Goal: Transaction & Acquisition: Obtain resource

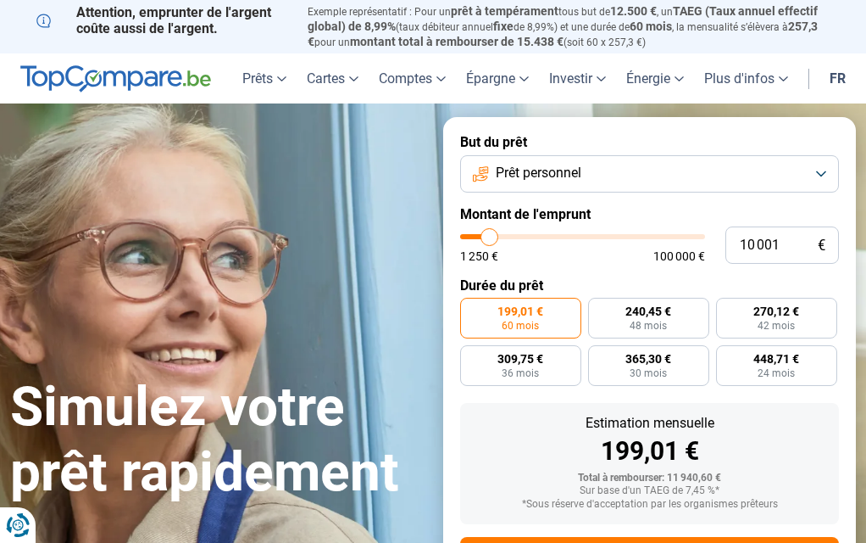
type input "6 750"
type input "6750"
type input "7 000"
type input "7000"
type input "7 750"
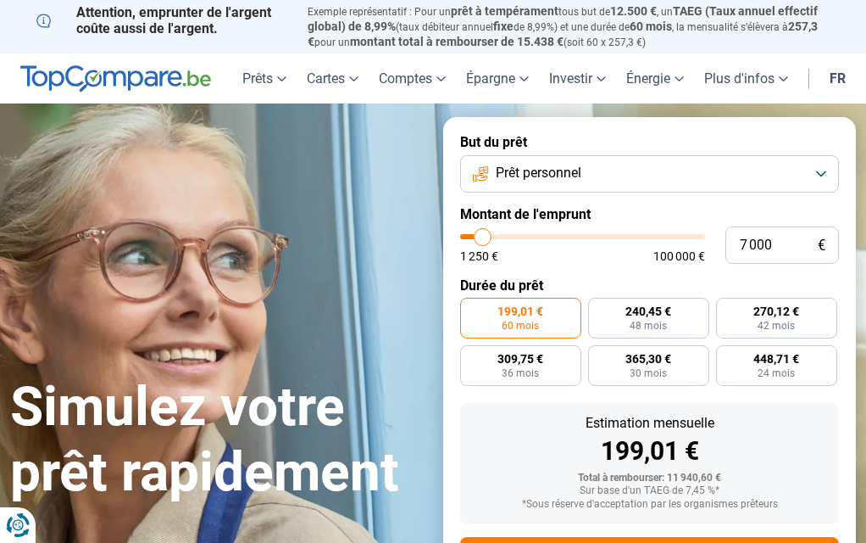
type input "7750"
type input "9 250"
type input "9250"
type input "10 500"
type input "10500"
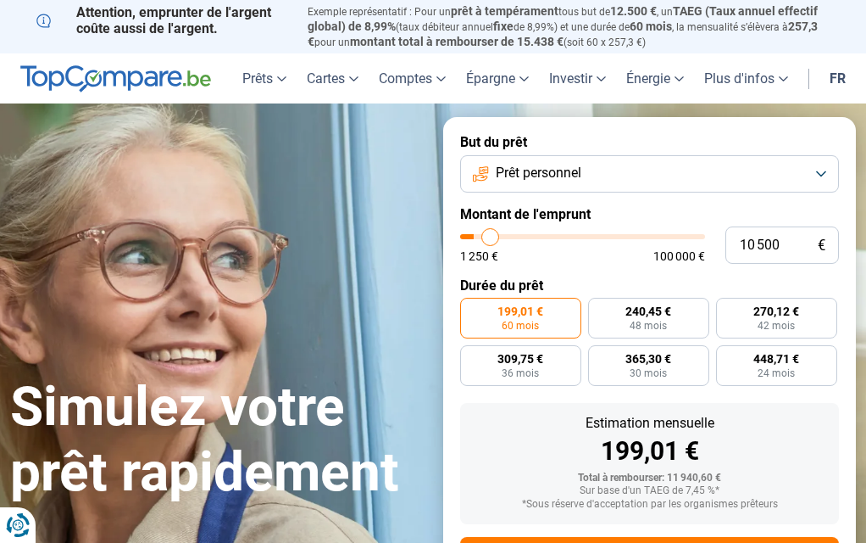
type input "11 500"
type input "11500"
type input "12 250"
type input "12250"
type input "13 750"
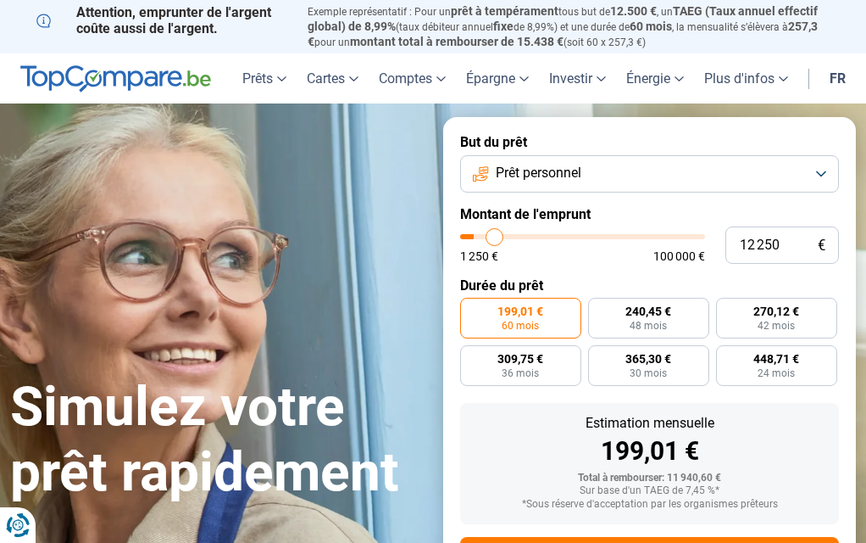
type input "13750"
type input "14 750"
type input "14750"
type input "16 250"
type input "16250"
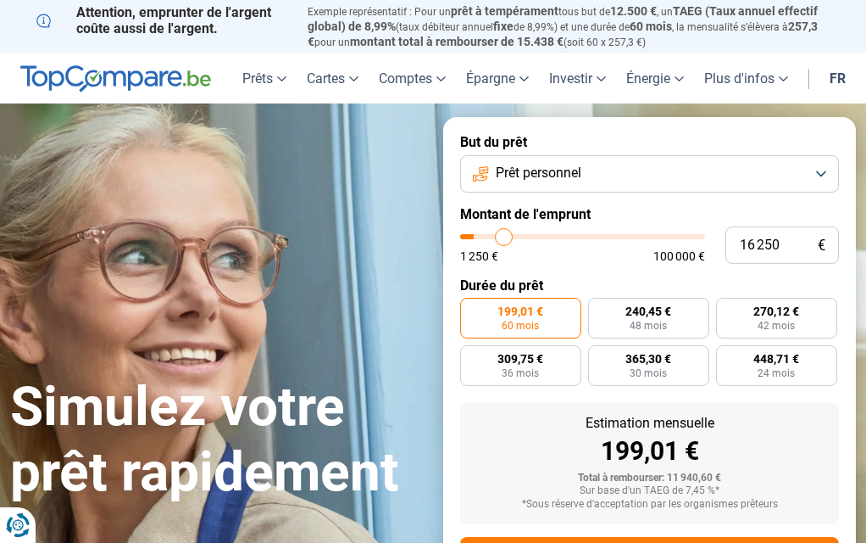
type input "16 750"
type input "16750"
type input "17 750"
type input "17750"
type input "18 500"
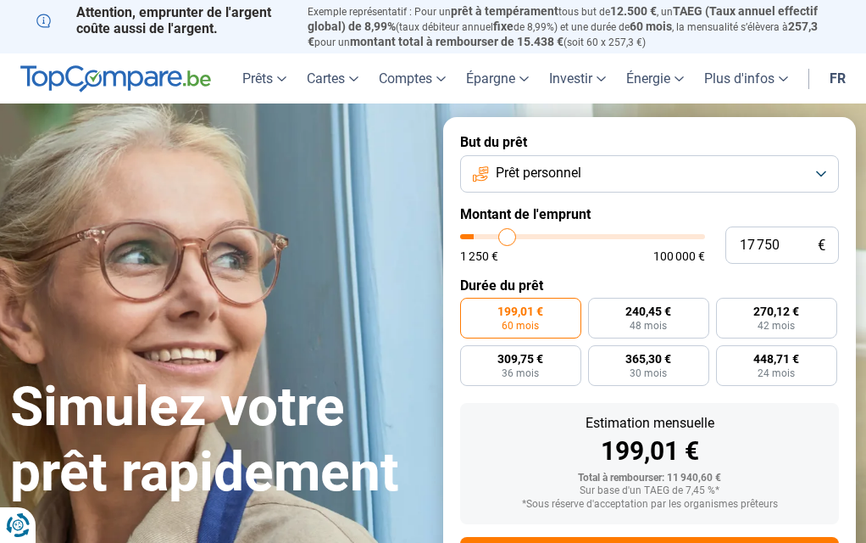
type input "18500"
type input "19 000"
type input "19000"
type input "18 500"
type input "18500"
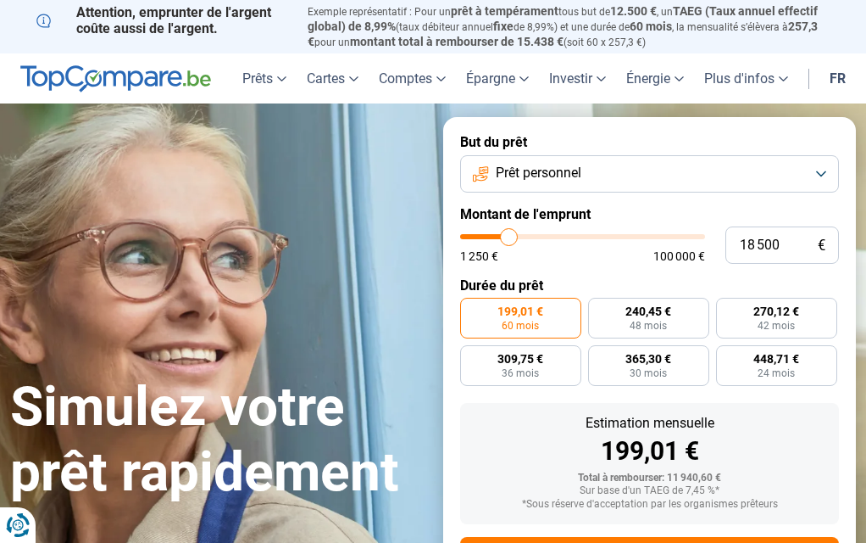
type input "18 250"
type input "18250"
type input "17 750"
type input "17750"
type input "17 500"
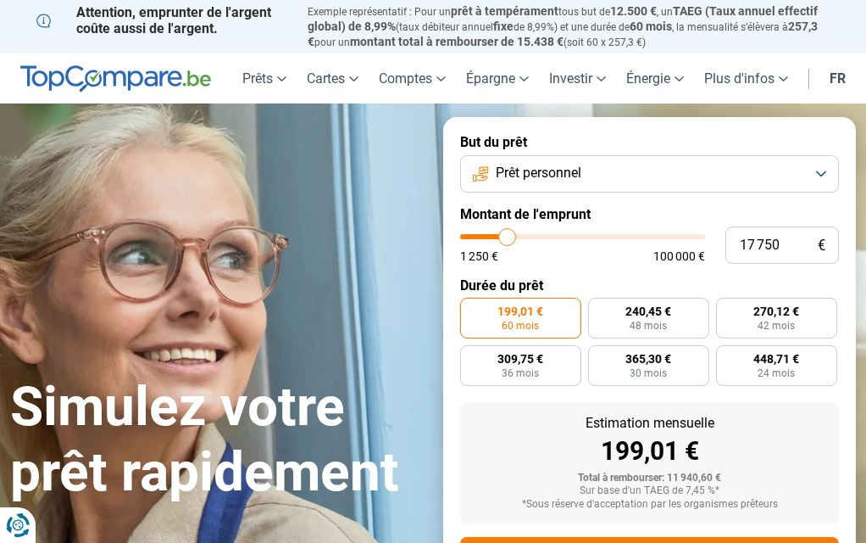
type input "17500"
type input "17 000"
type input "17000"
type input "16 750"
type input "16750"
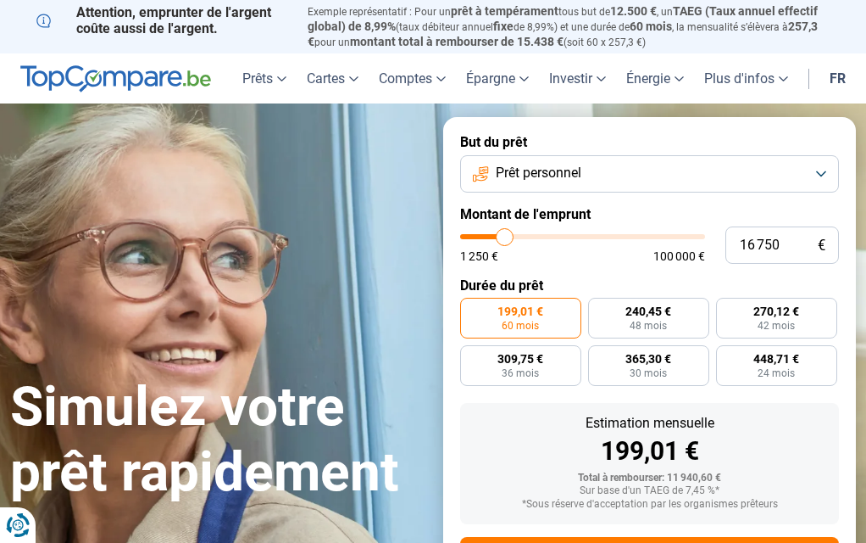
type input "16 250"
type input "16250"
type input "16 000"
type input "16000"
type input "15 500"
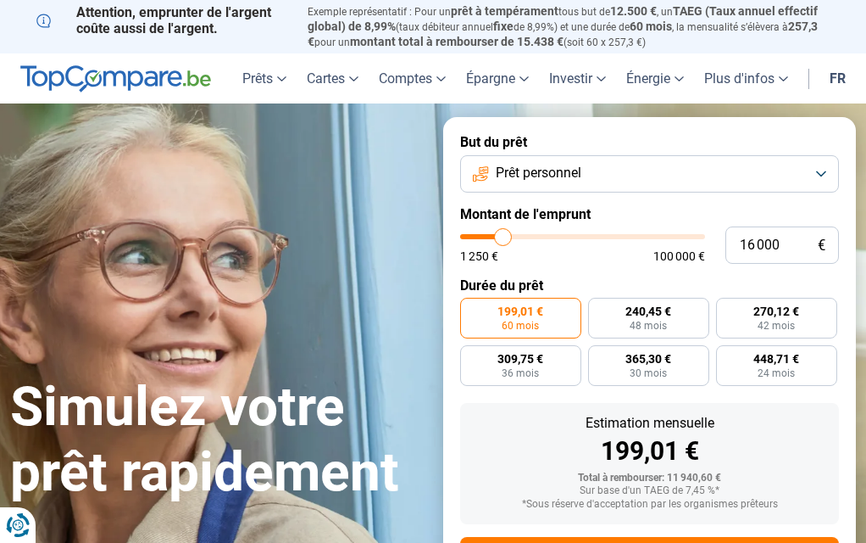
type input "15500"
type input "15 250"
type input "15250"
type input "14 750"
type input "14750"
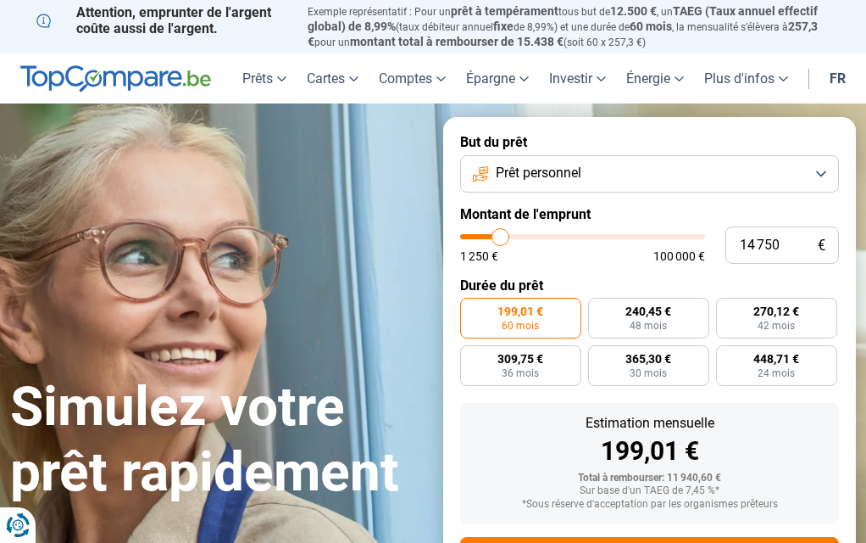
type input "14 500"
type input "14500"
type input "14 000"
type input "14000"
type input "13 750"
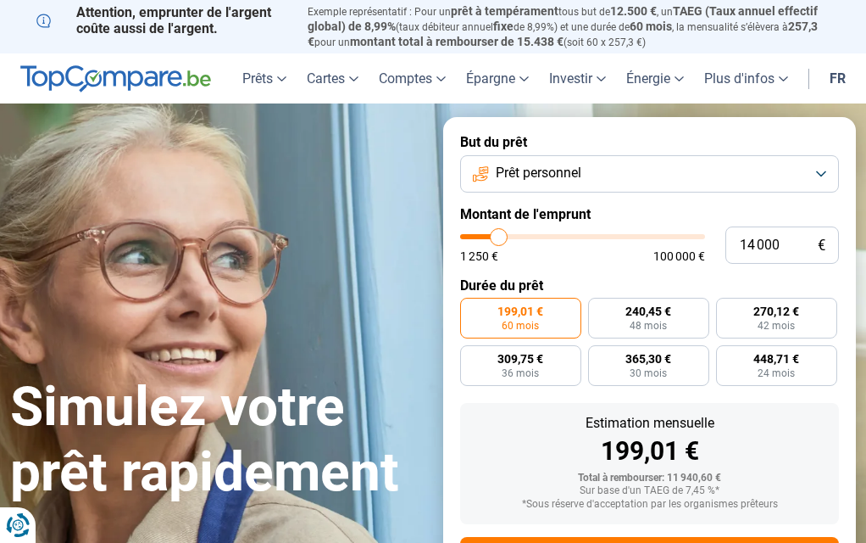
type input "13750"
type input "13 250"
type input "13250"
type input "13 000"
type input "13000"
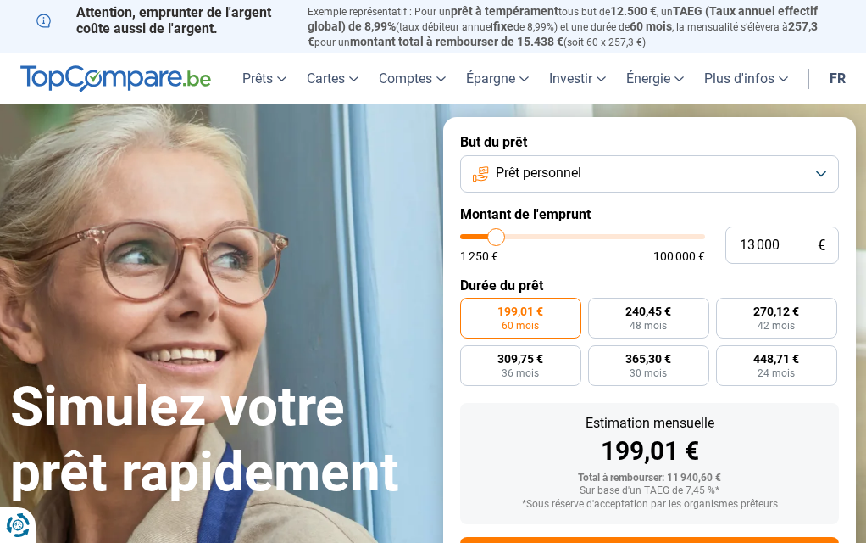
type input "12 500"
type input "12500"
type input "12 250"
type input "12250"
type input "11 750"
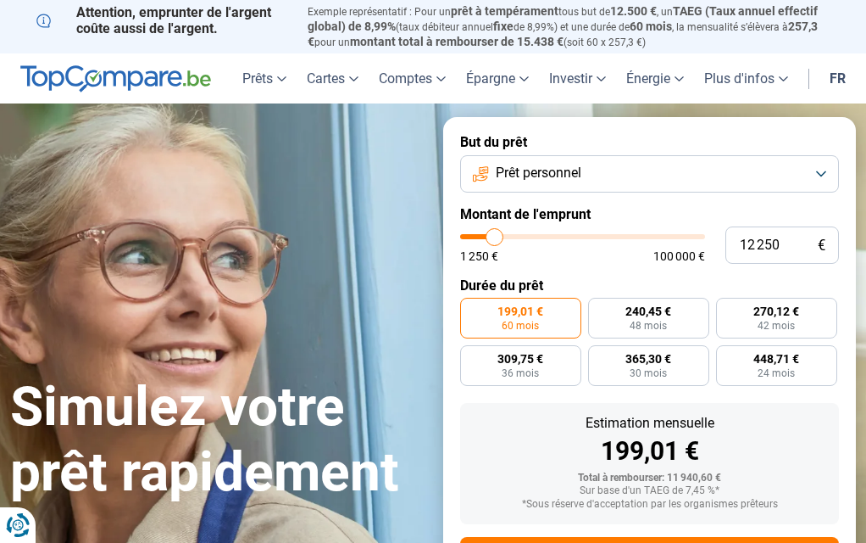
type input "11750"
type input "11 500"
drag, startPoint x: 482, startPoint y: 233, endPoint x: 493, endPoint y: 234, distance: 11.1
type input "11500"
click at [493, 234] on input "range" at bounding box center [582, 236] width 245 height 5
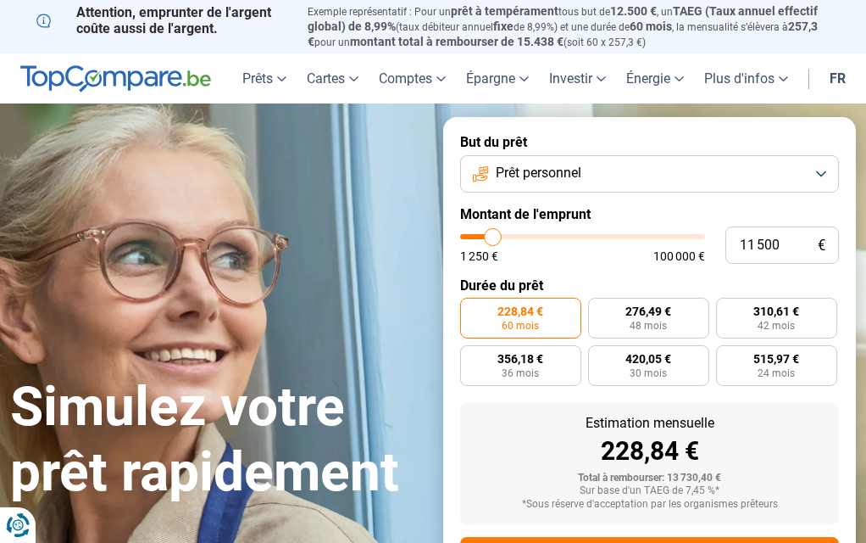
scroll to position [76, 0]
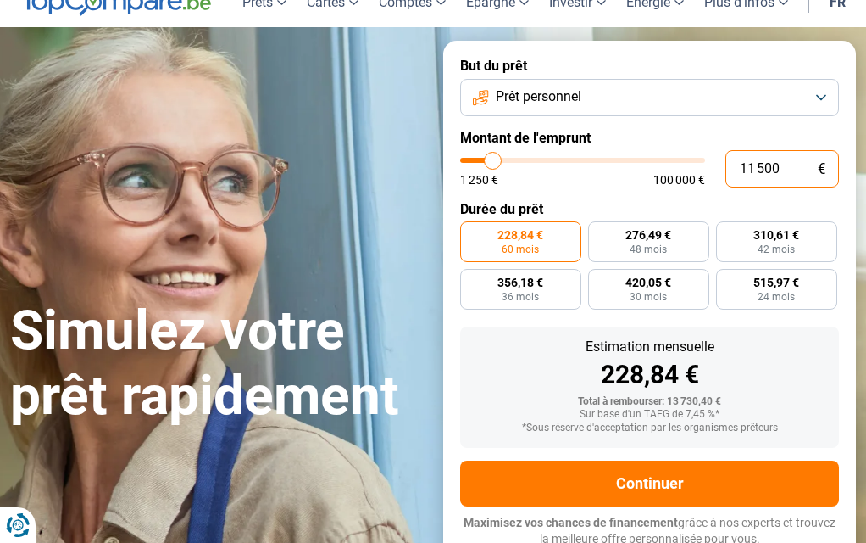
click at [792, 170] on input "11 500" at bounding box center [783, 168] width 114 height 37
click at [681, 105] on button "Prêt personnel" at bounding box center [649, 97] width 379 height 37
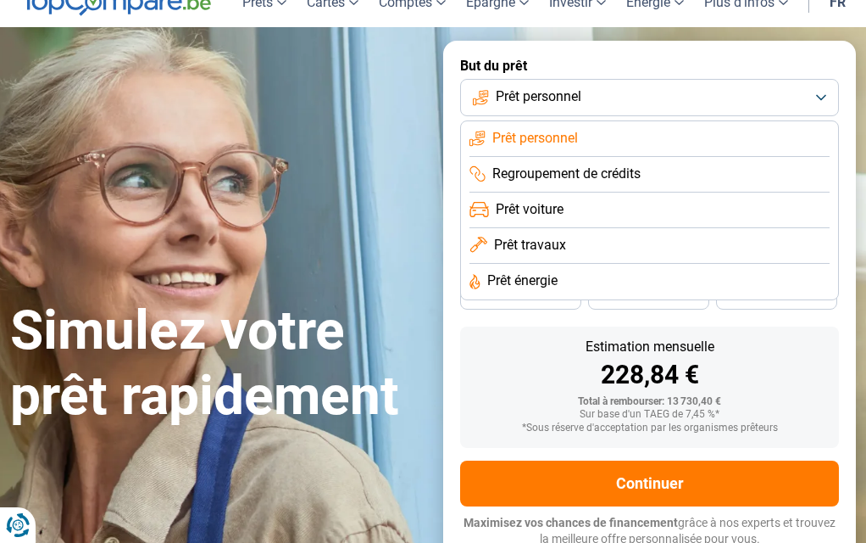
click at [681, 105] on button "Prêt personnel" at bounding box center [649, 97] width 379 height 37
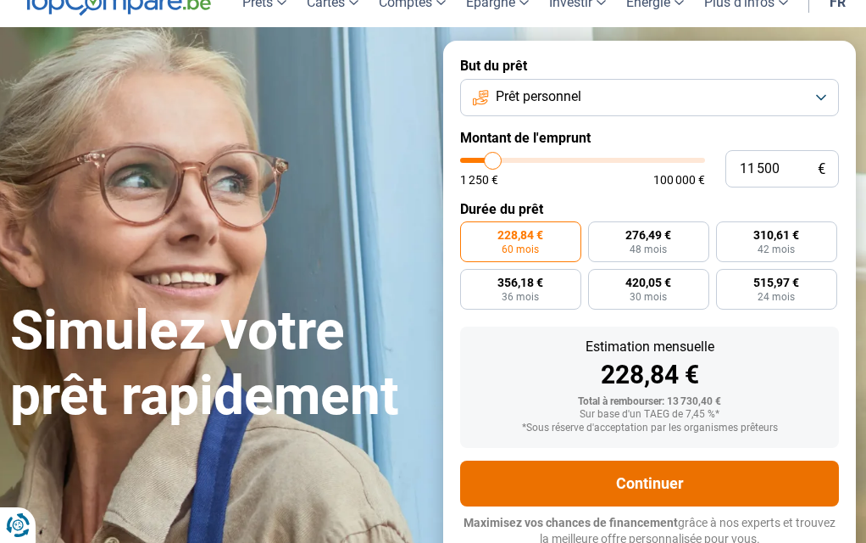
click at [634, 476] on button "Continuer" at bounding box center [649, 483] width 379 height 46
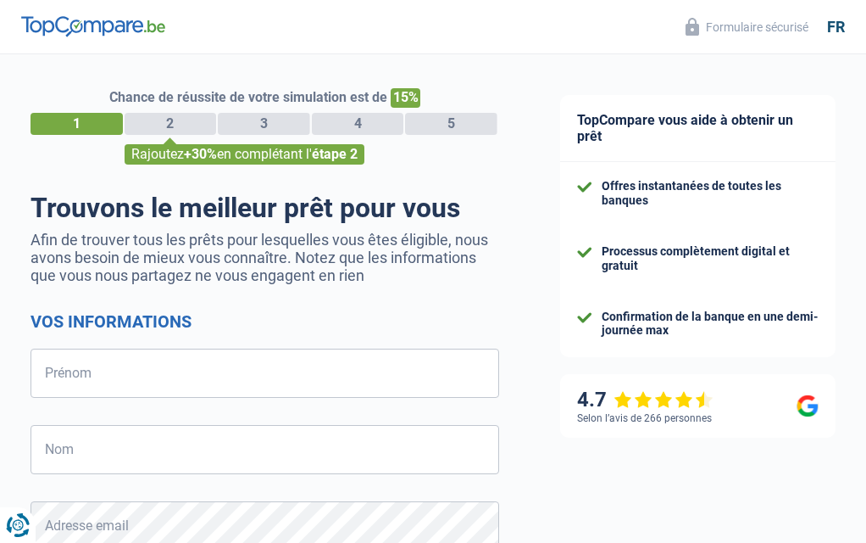
select select "32"
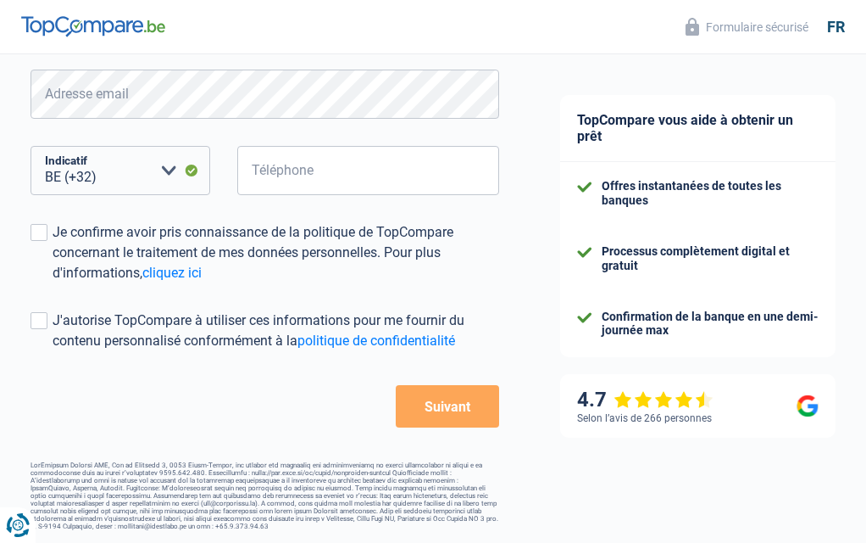
scroll to position [132, 0]
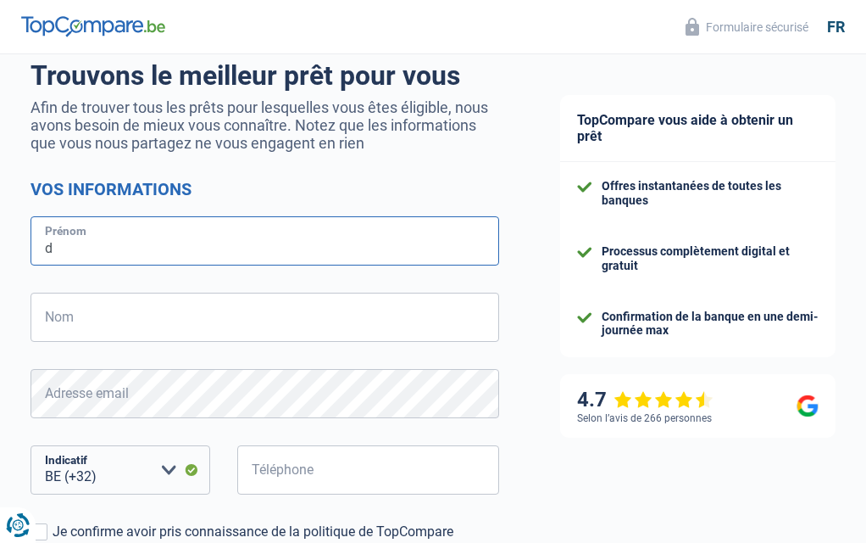
type input "do"
type input "Doku"
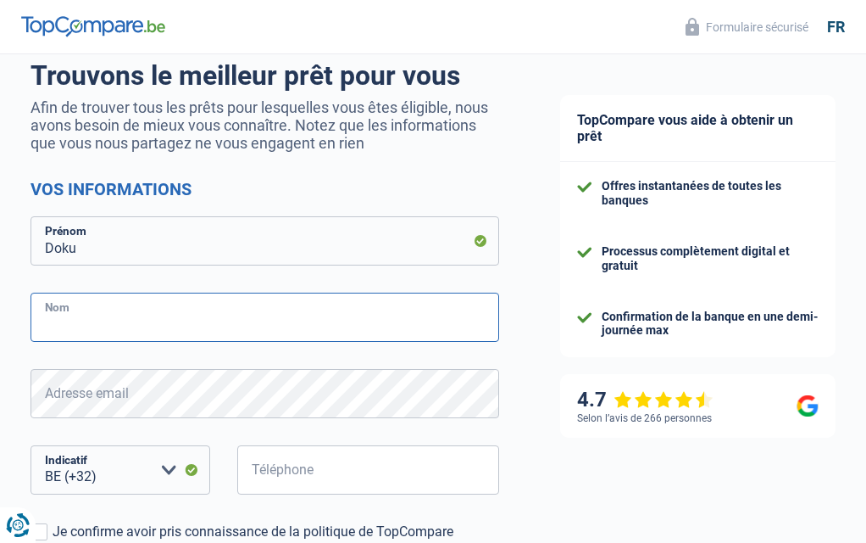
type input "Murtazaev"
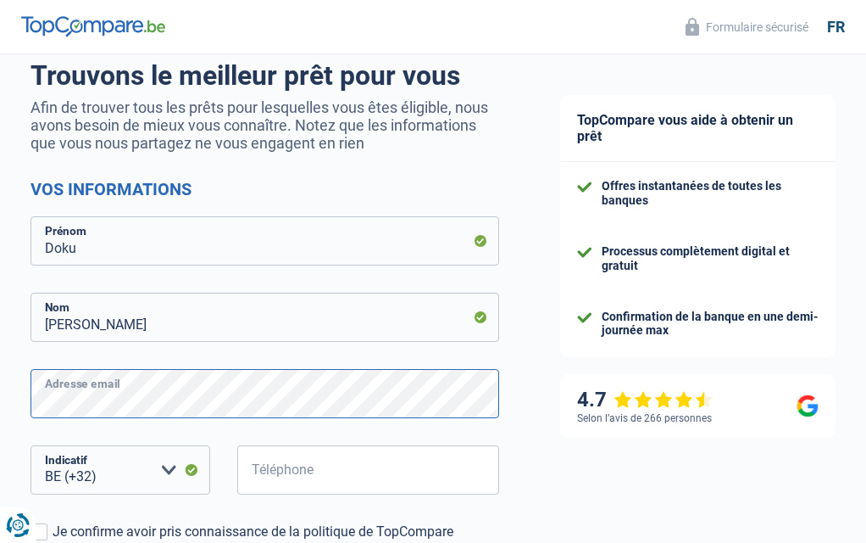
scroll to position [260, 0]
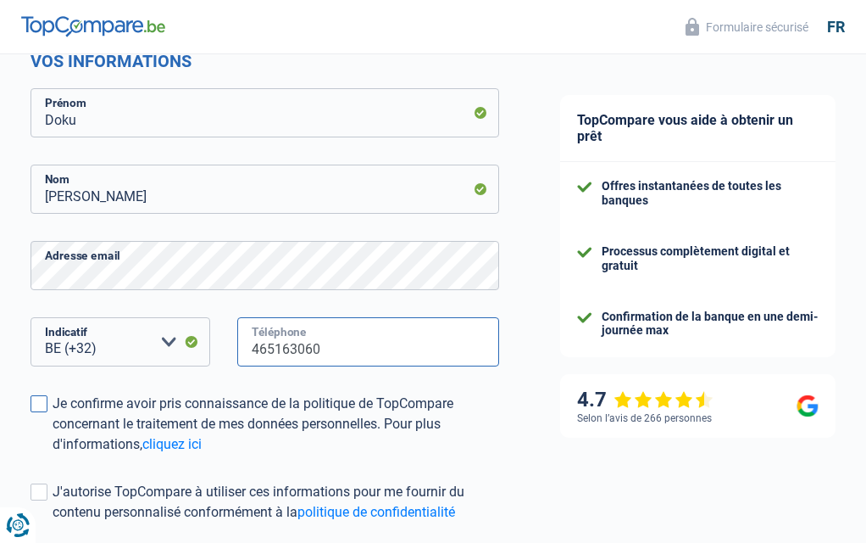
type input "465163060"
click at [58, 395] on div "Je confirme avoir pris connaissance de la politique de TopCompare concernant le…" at bounding box center [276, 423] width 447 height 61
click at [53, 454] on input "Je confirme avoir pris connaissance de la politique de TopCompare concernant le…" at bounding box center [53, 454] width 0 height 0
click at [90, 487] on div "J'autorise TopCompare à utiliser ces informations pour me fournir du contenu pe…" at bounding box center [276, 501] width 447 height 41
click at [53, 522] on input "J'autorise TopCompare à utiliser ces informations pour me fournir du contenu pe…" at bounding box center [53, 522] width 0 height 0
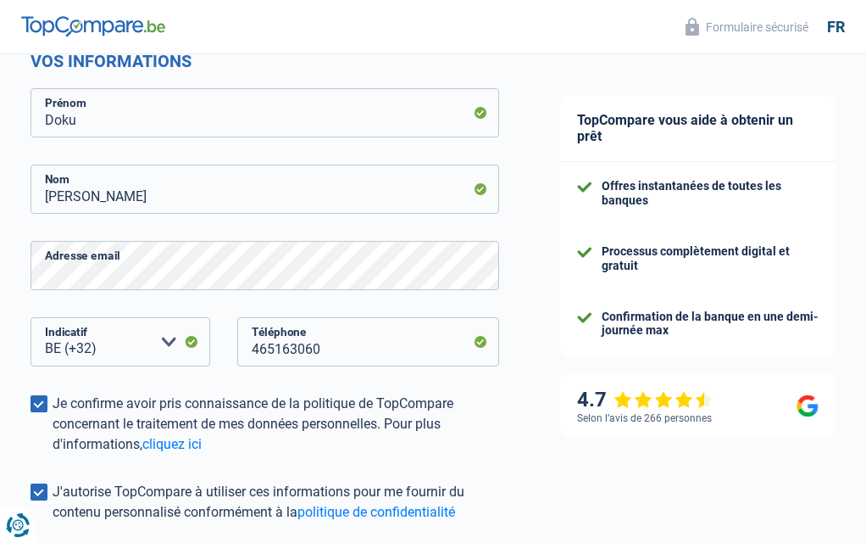
scroll to position [401, 0]
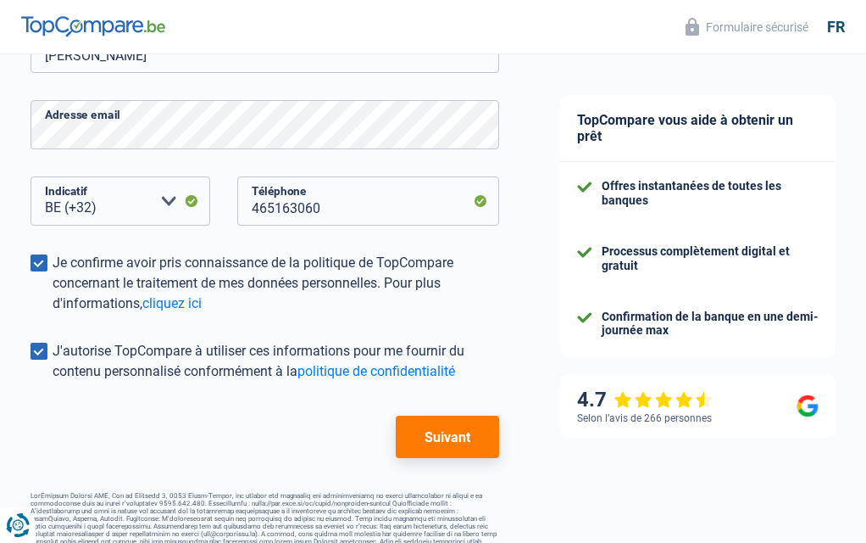
click at [447, 429] on button "Suivant" at bounding box center [447, 436] width 103 height 42
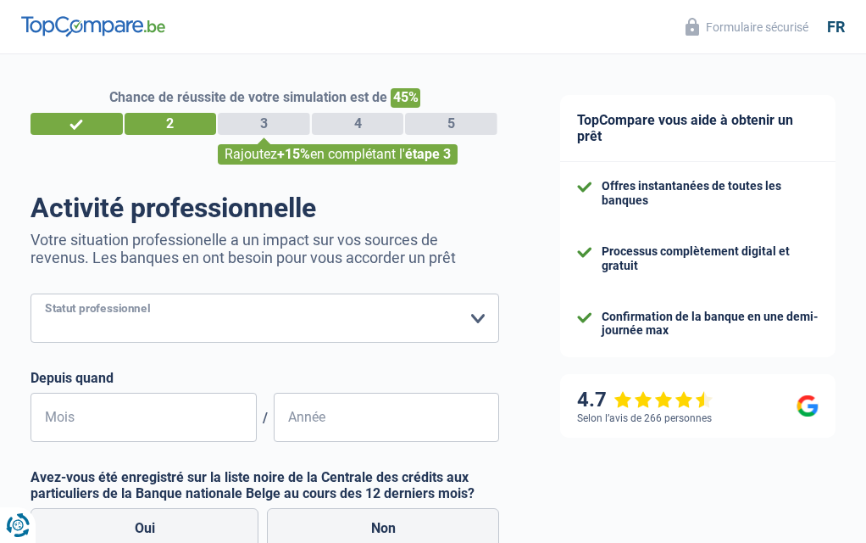
select select "student"
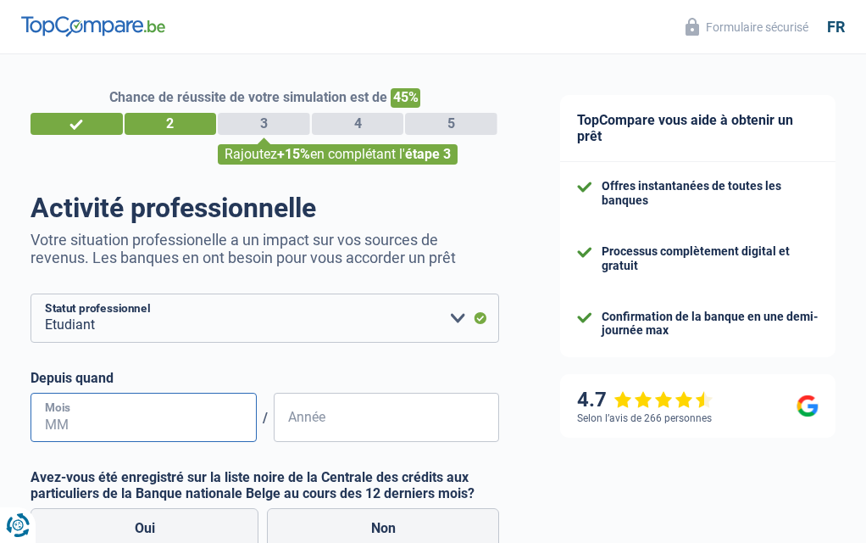
click at [108, 408] on input "Mois" at bounding box center [144, 416] width 226 height 49
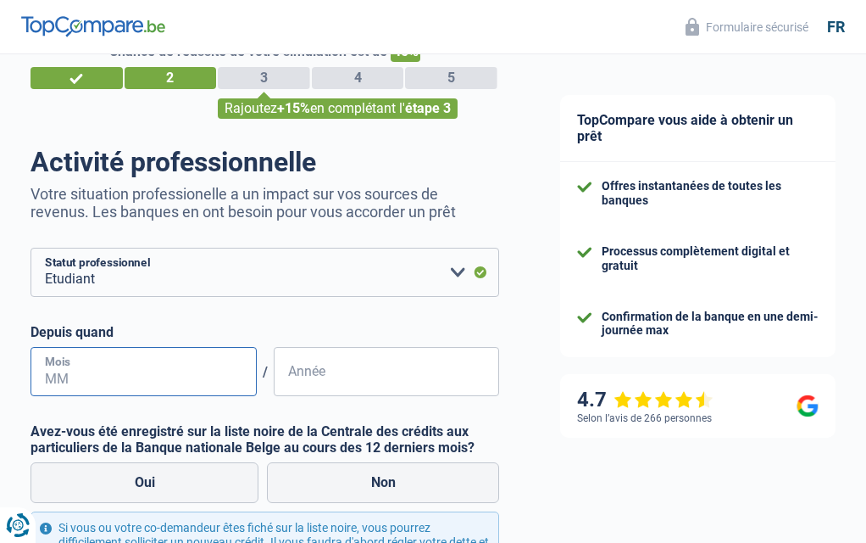
scroll to position [111, 0]
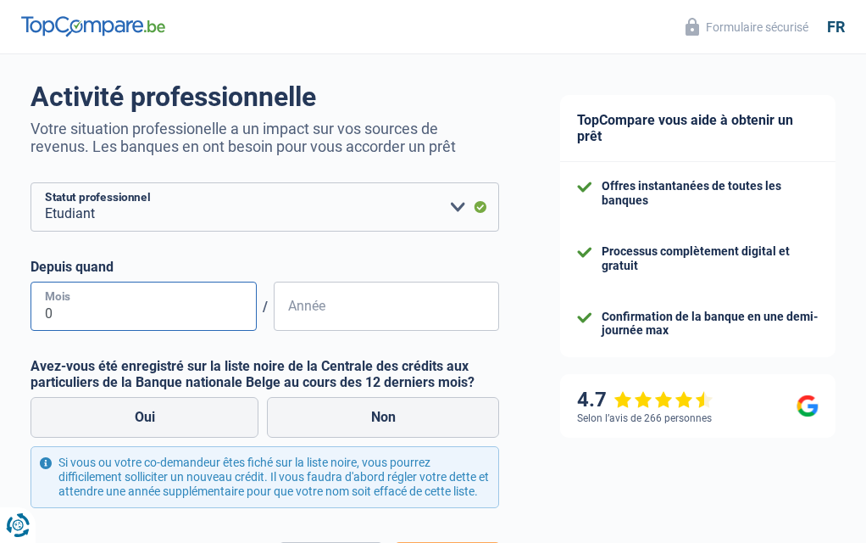
type input "09"
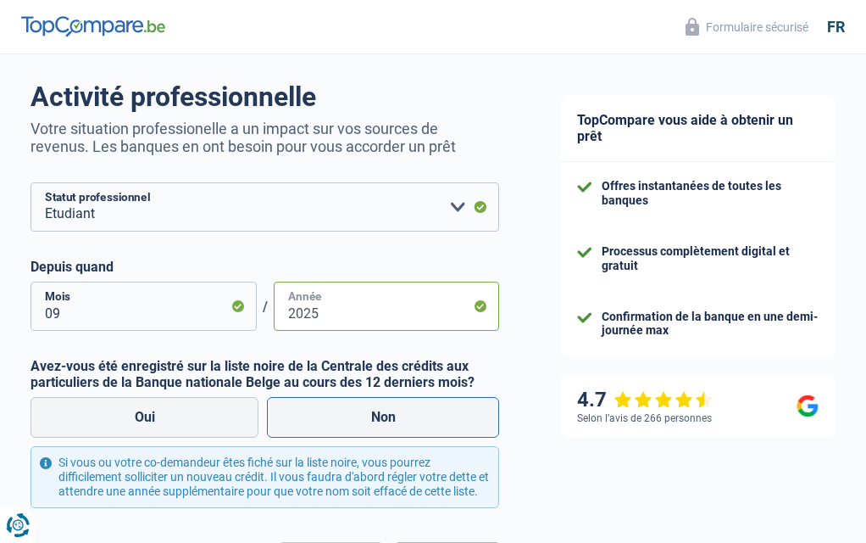
type input "2025"
click at [363, 409] on label "Non" at bounding box center [383, 417] width 232 height 41
click at [363, 409] on input "Non" at bounding box center [383, 417] width 232 height 41
radio input "true"
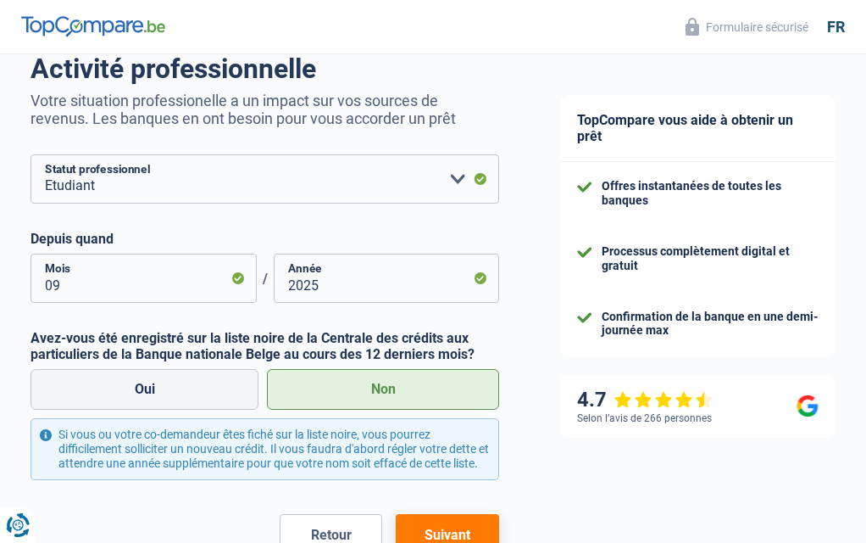
scroll to position [279, 0]
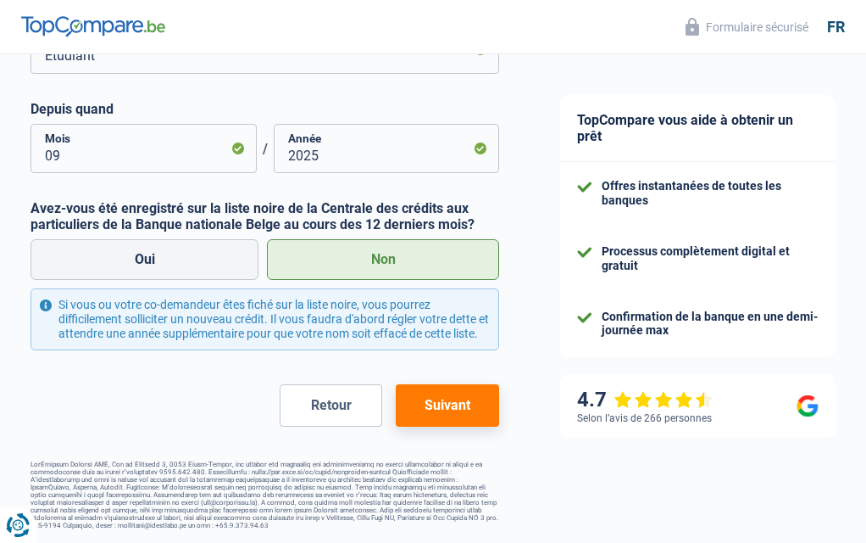
click at [419, 393] on button "Suivant" at bounding box center [447, 405] width 103 height 42
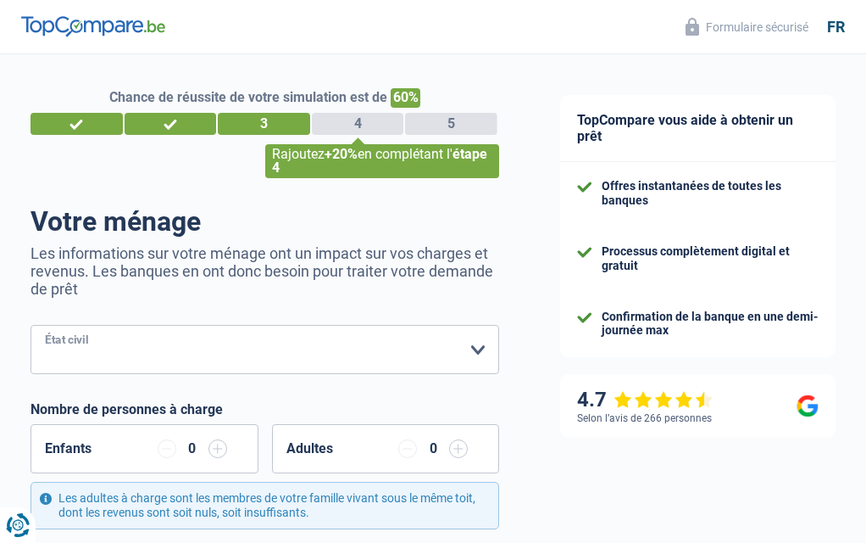
select select "single"
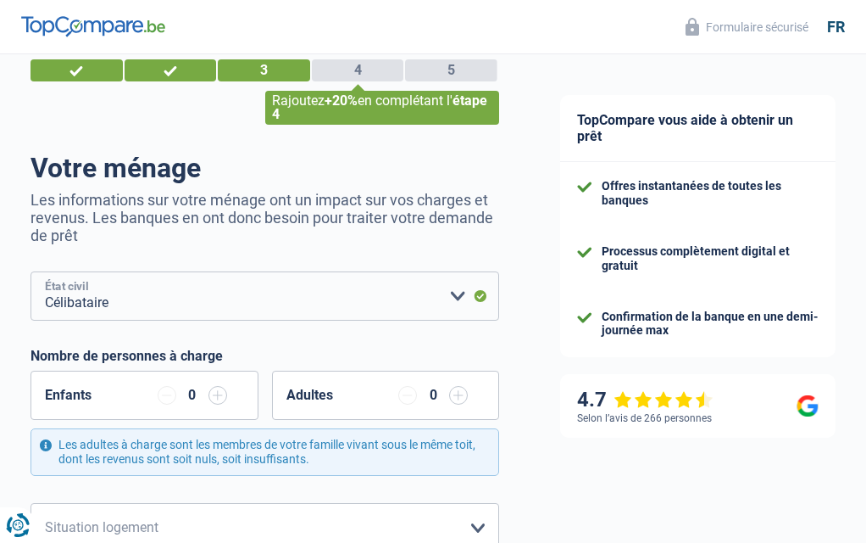
scroll to position [250, 0]
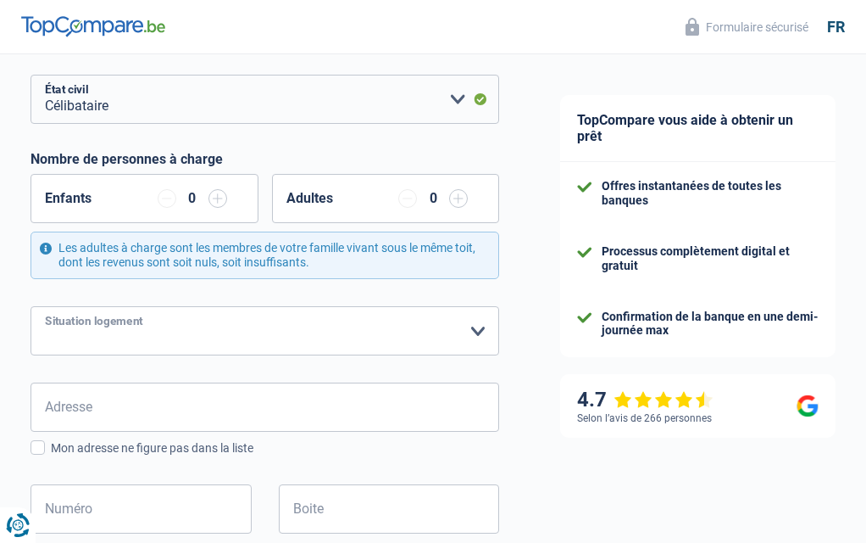
select select "rents"
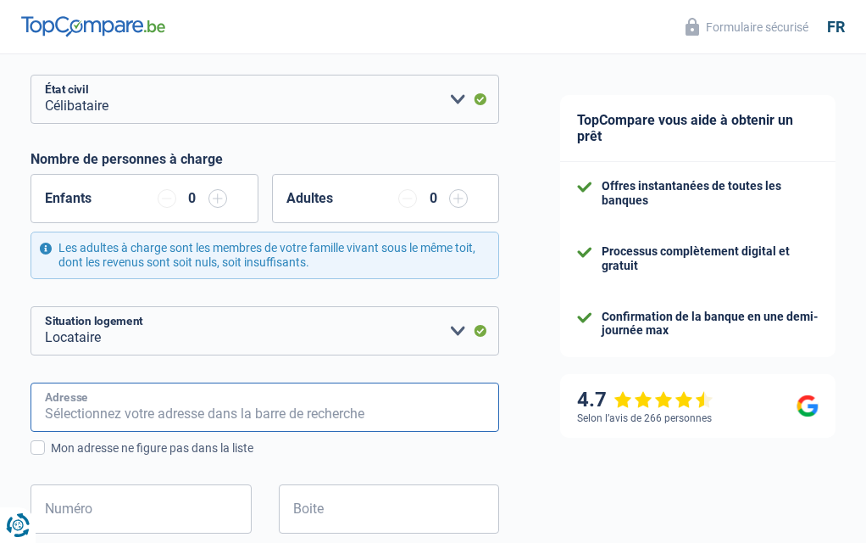
click at [123, 400] on input "Adresse" at bounding box center [265, 406] width 469 height 49
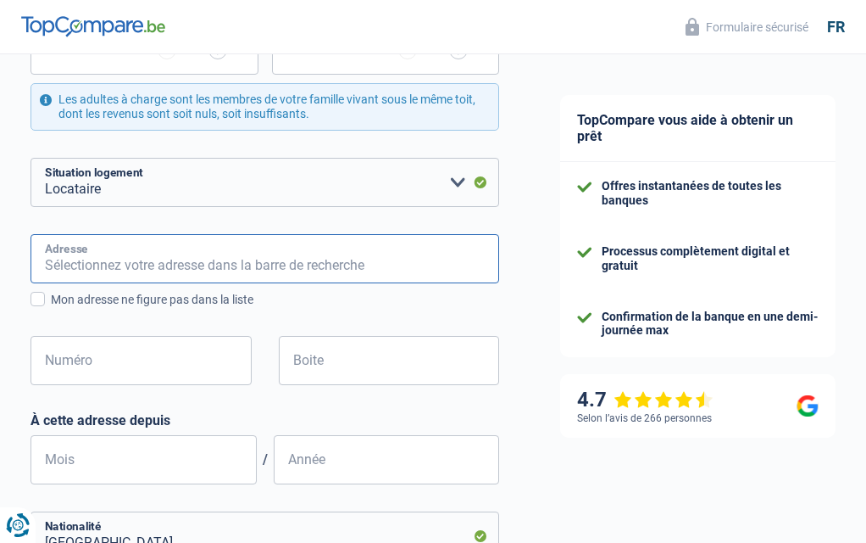
scroll to position [452, 0]
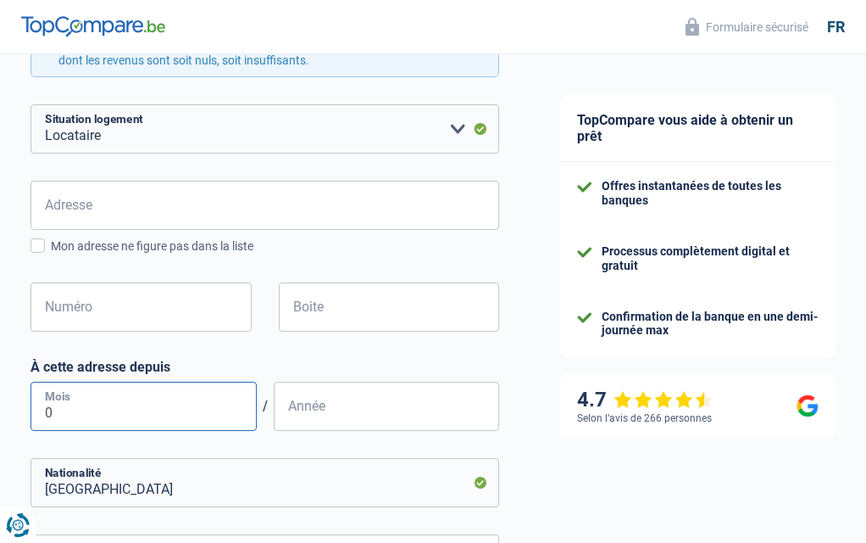
type input "09"
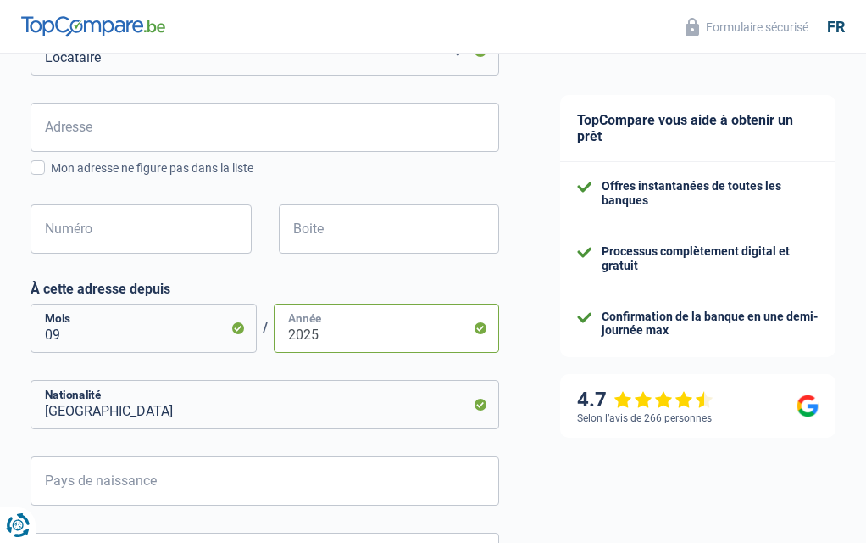
scroll to position [635, 0]
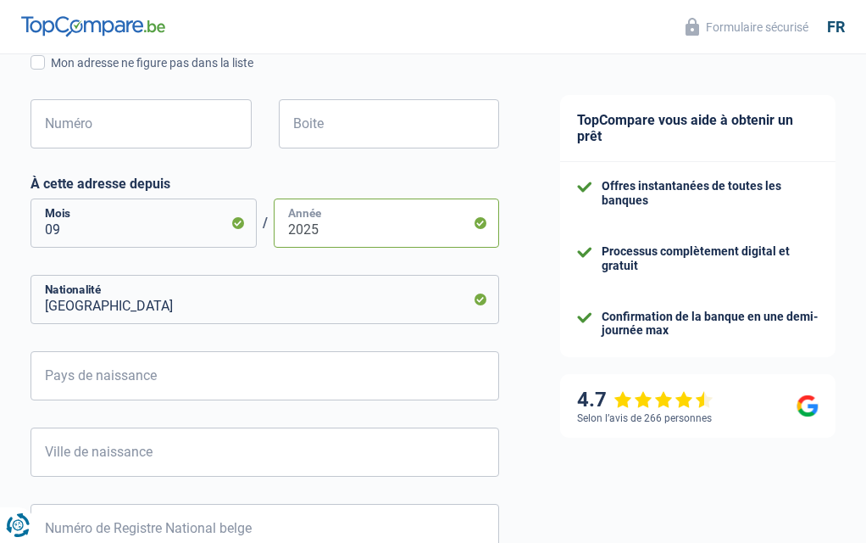
type input "2025"
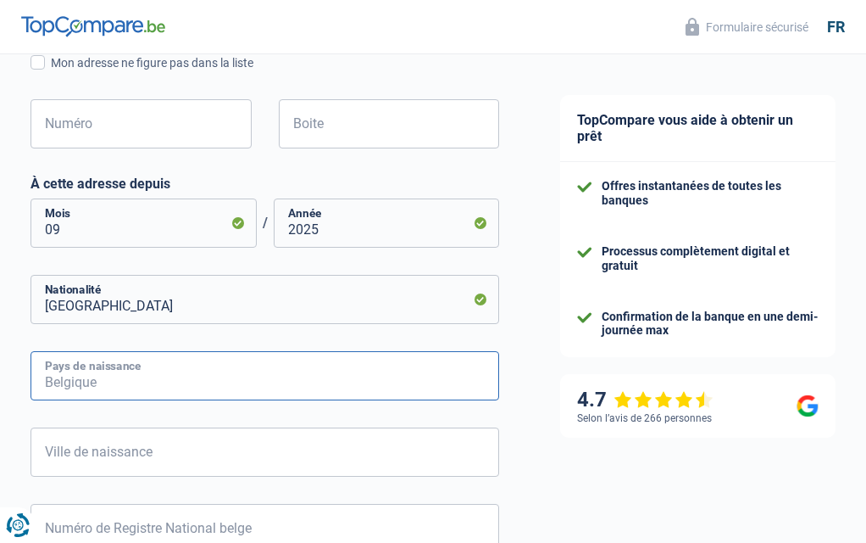
click at [456, 383] on input "Pays de naissance" at bounding box center [265, 375] width 469 height 49
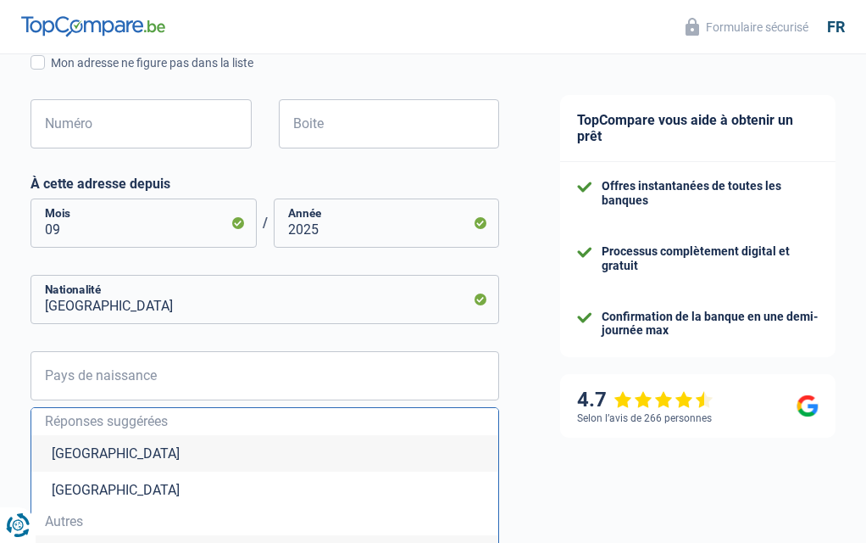
click at [106, 517] on span "Autres" at bounding box center [265, 522] width 440 height 14
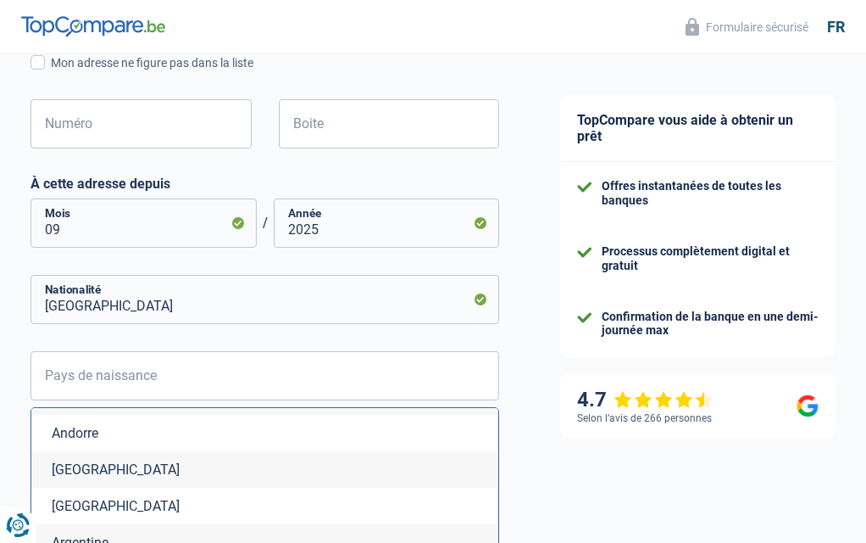
scroll to position [226, 0]
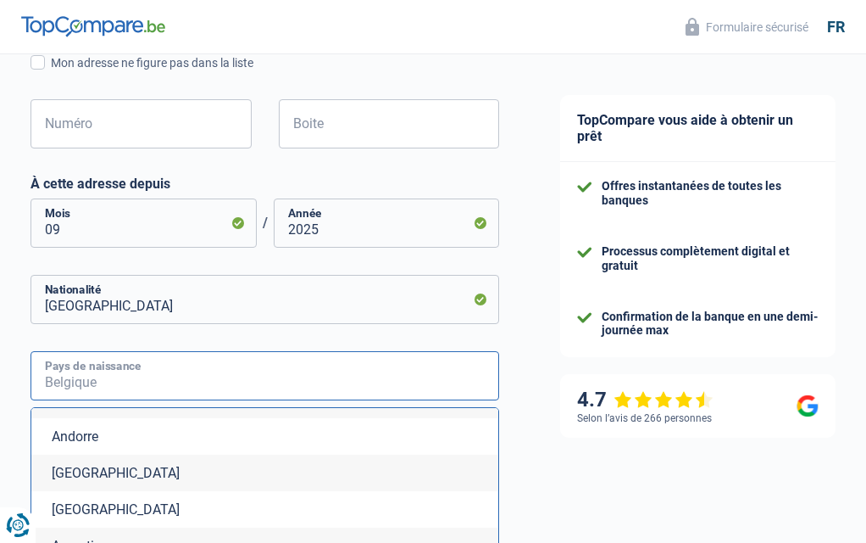
click at [123, 378] on input "Pays de naissance" at bounding box center [265, 375] width 469 height 49
type input "r"
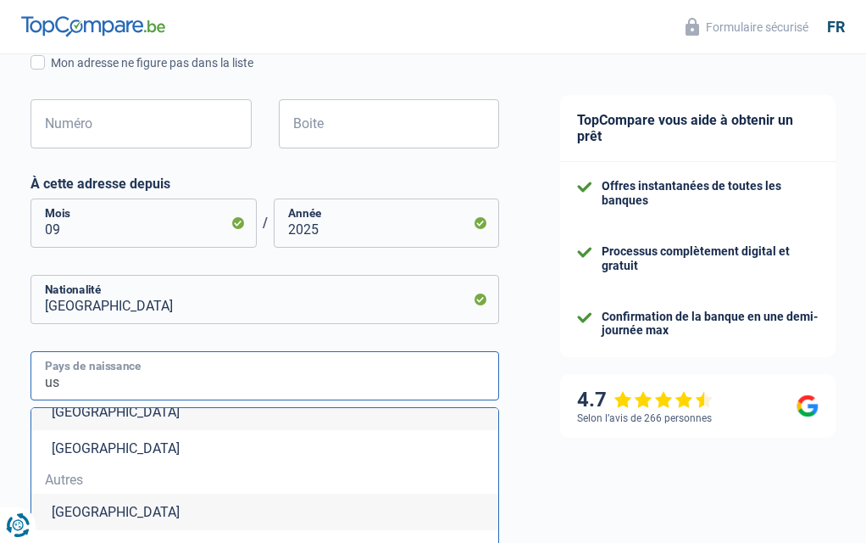
scroll to position [42, 0]
type input "u"
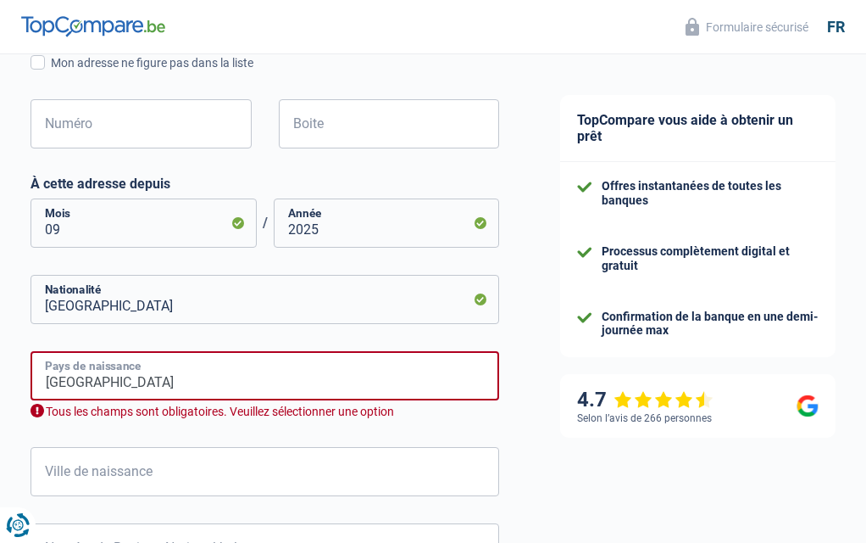
click at [137, 370] on input "russie" at bounding box center [265, 375] width 469 height 49
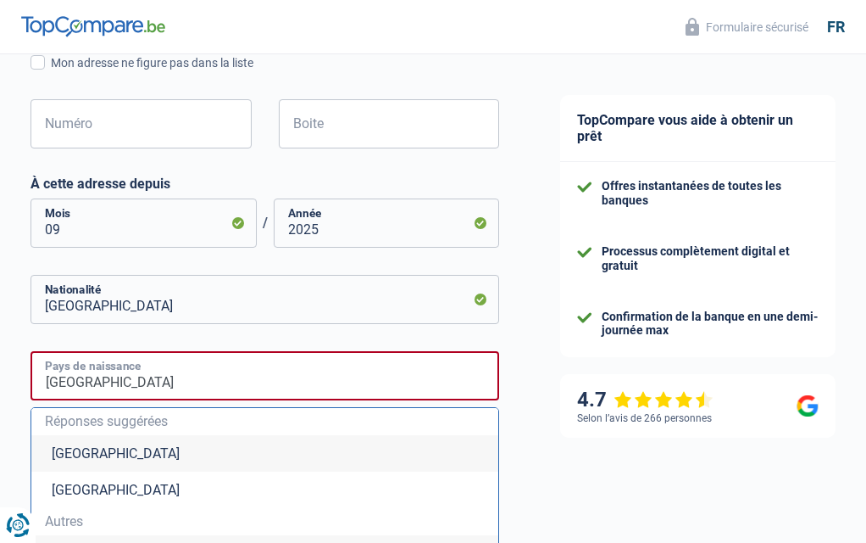
click at [137, 370] on input "russie" at bounding box center [265, 375] width 469 height 49
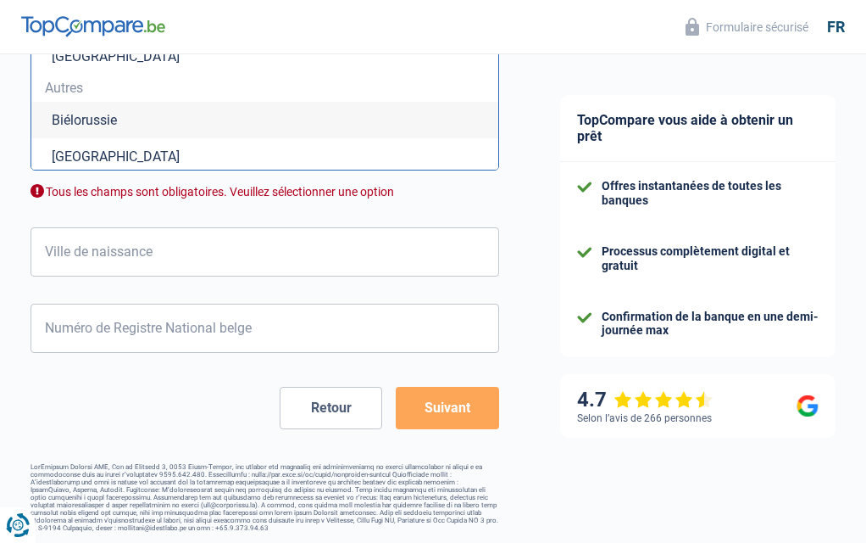
scroll to position [1038, 0]
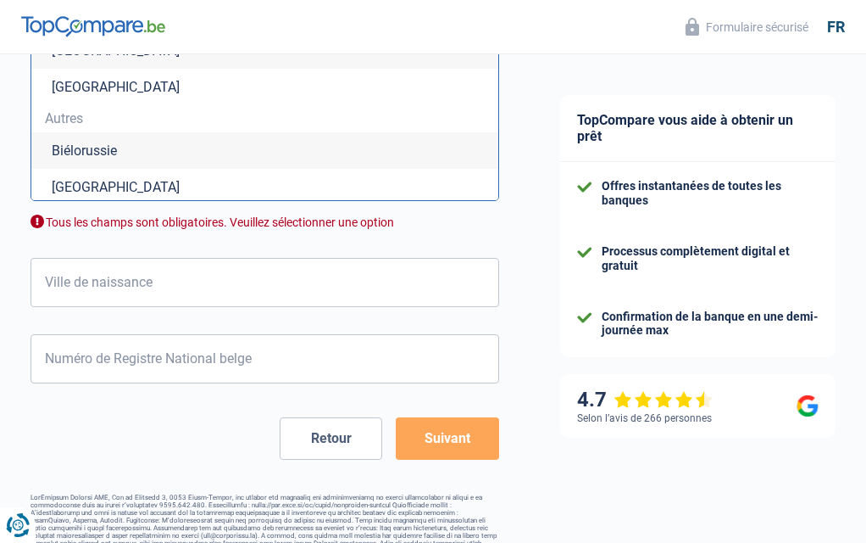
click at [81, 187] on li "Russie" at bounding box center [264, 187] width 467 height 36
type input "Russie"
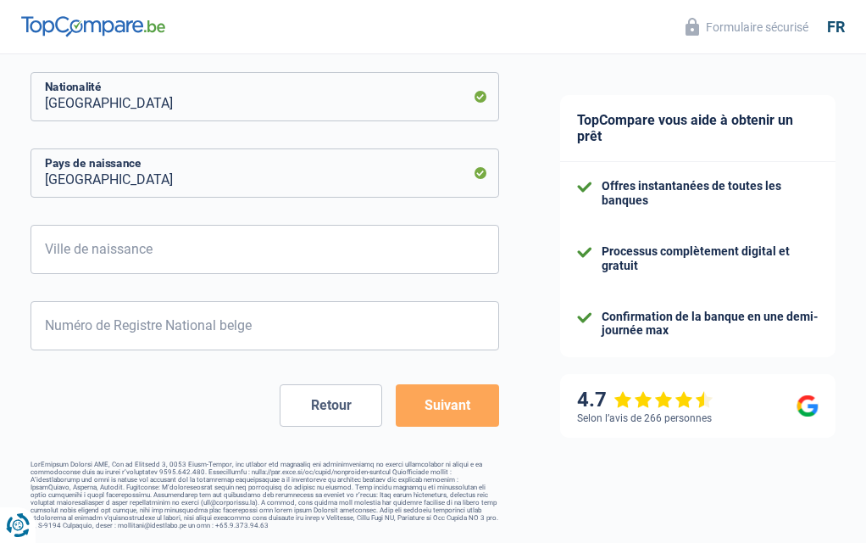
scroll to position [835, 0]
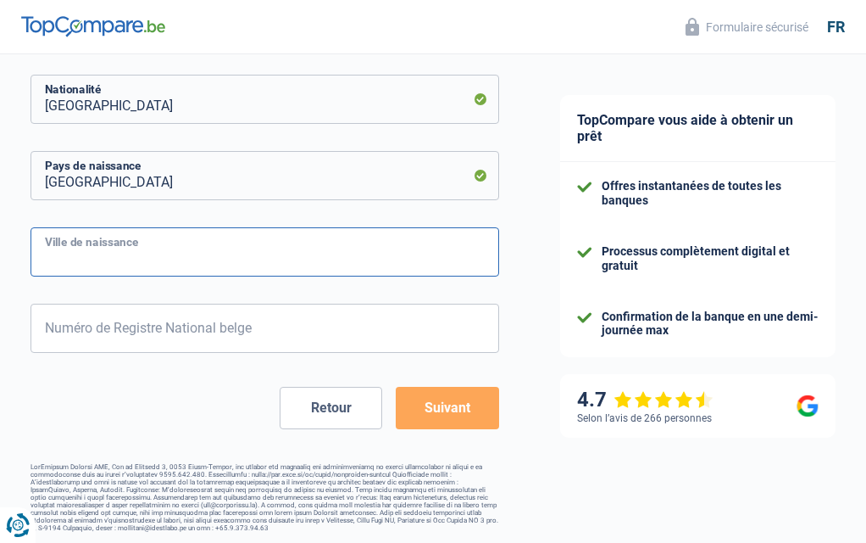
click at [107, 242] on input "Ville de naissance" at bounding box center [265, 251] width 469 height 49
type input "naourski"
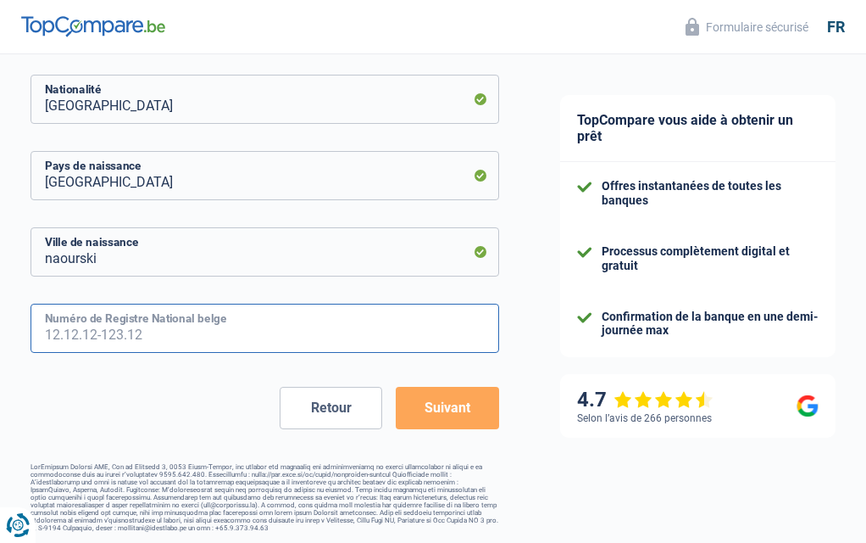
click at [185, 316] on input "Numéro de Registre National belge" at bounding box center [265, 327] width 469 height 49
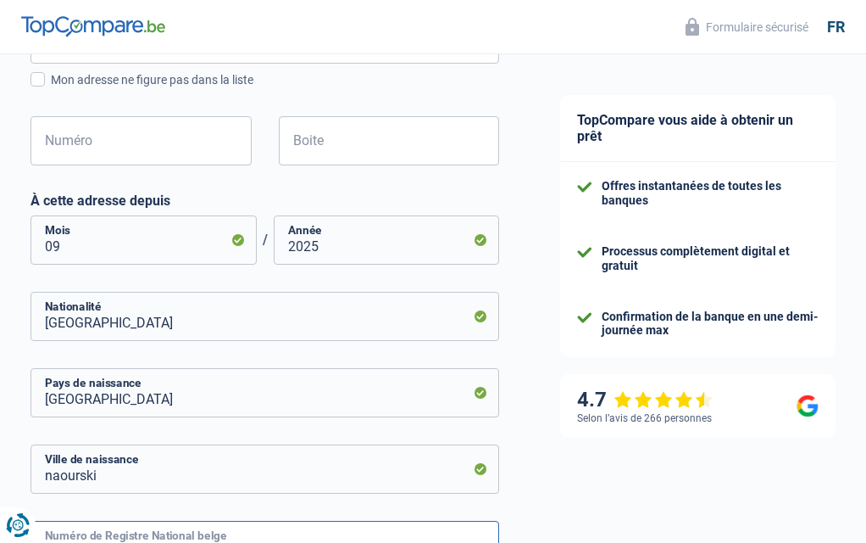
scroll to position [471, 0]
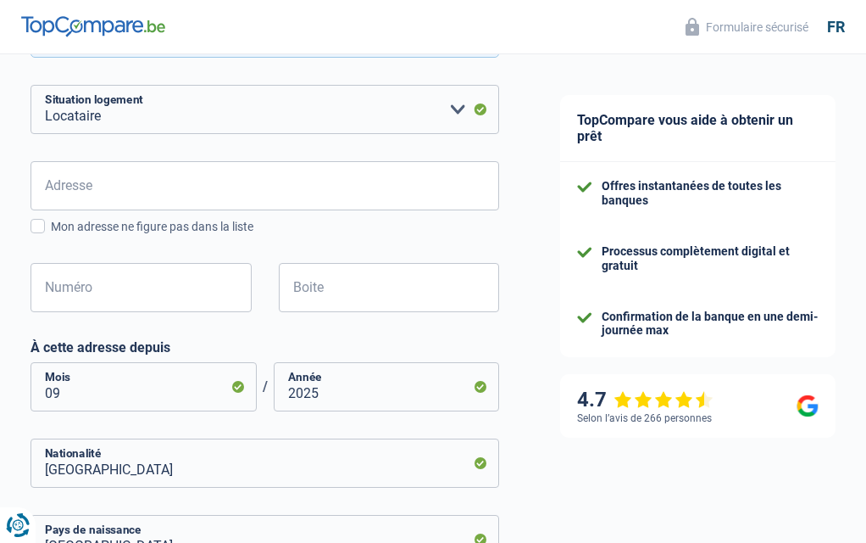
type input "00.10.19-383.19"
type input "5"
type input "131"
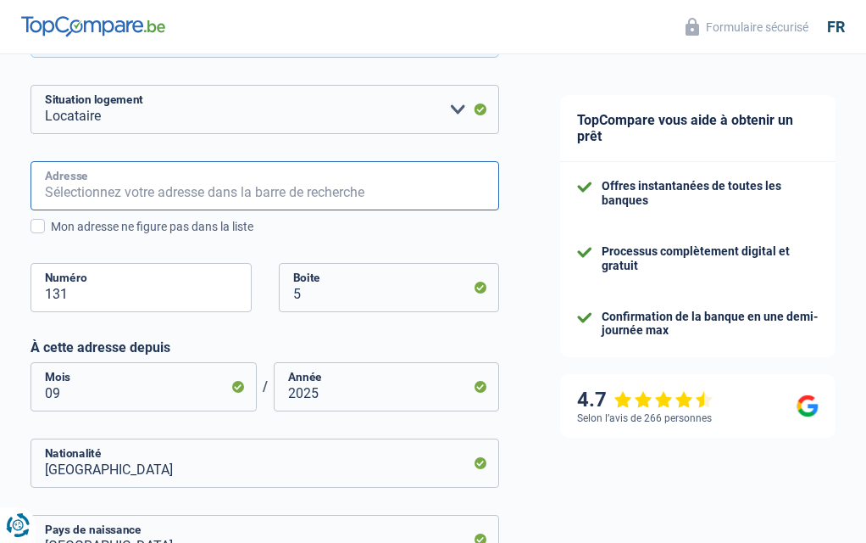
click at [76, 191] on input "Adresse" at bounding box center [265, 185] width 469 height 49
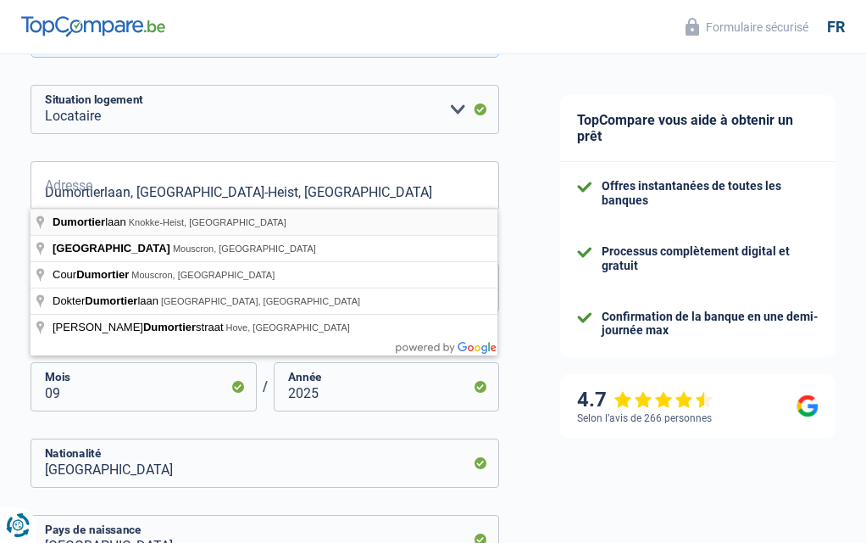
type input "Dumortierlaan, 8300, Knokke-Heist, BE"
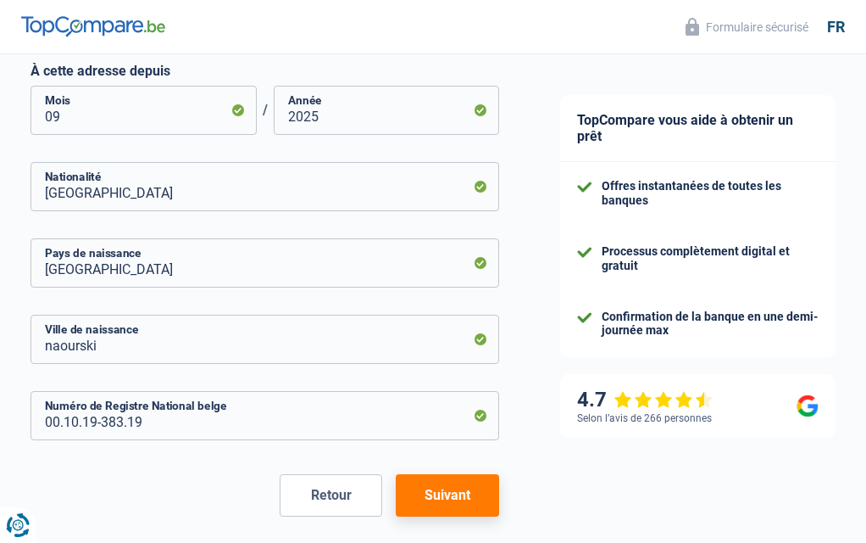
scroll to position [818, 0]
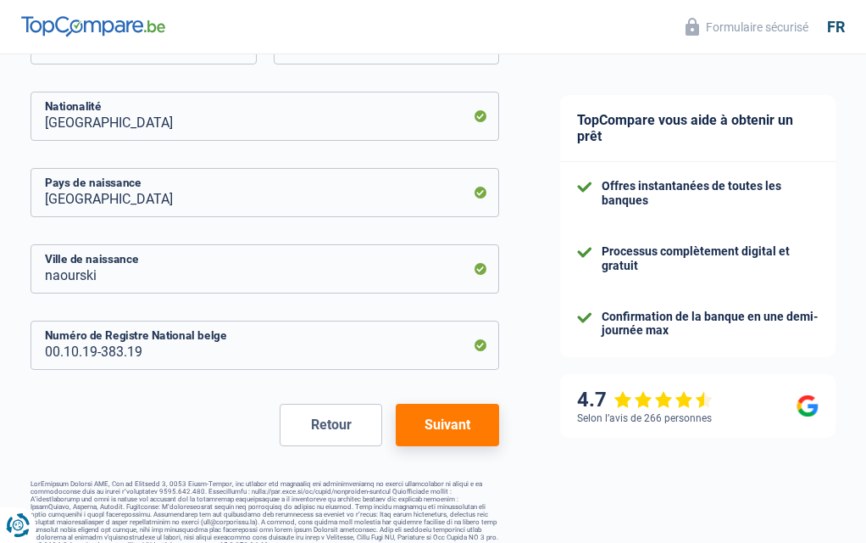
click at [455, 415] on button "Suivant" at bounding box center [447, 424] width 103 height 42
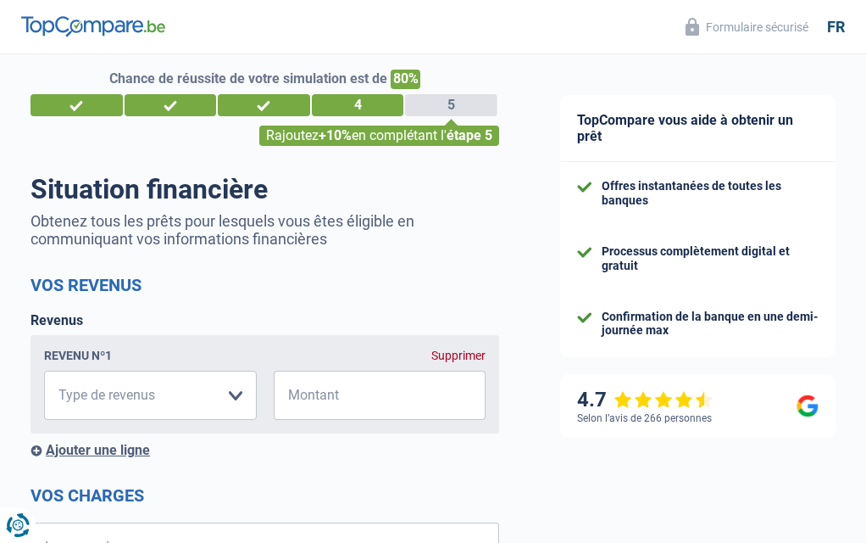
scroll to position [73, 0]
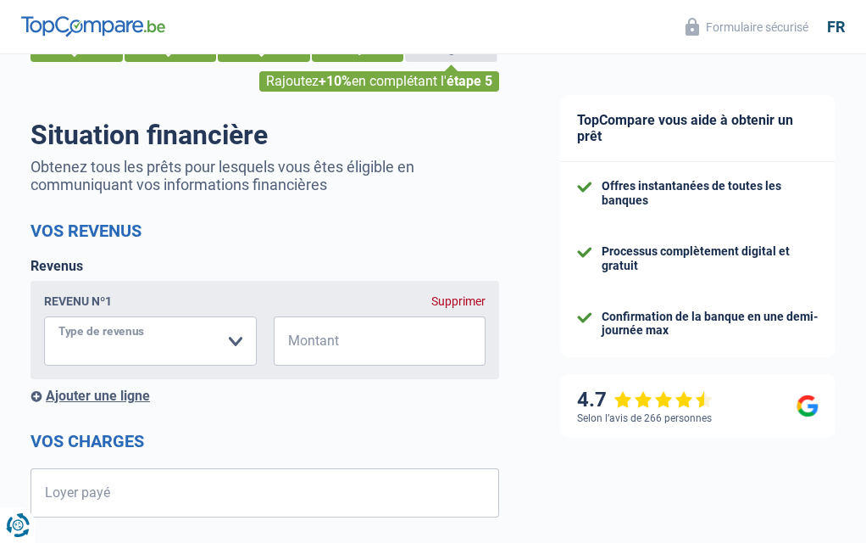
select select "unemployment"
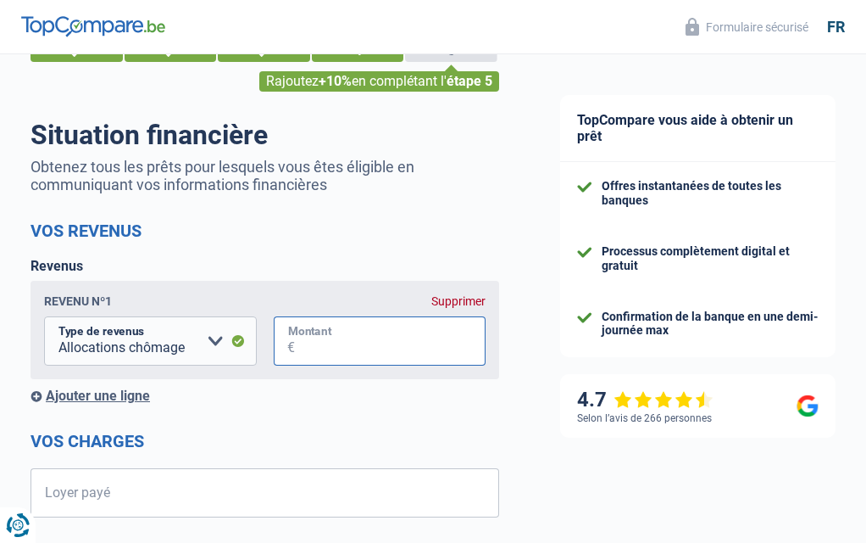
click at [302, 335] on input "Montant" at bounding box center [391, 340] width 192 height 49
type input "1"
type input "1.300"
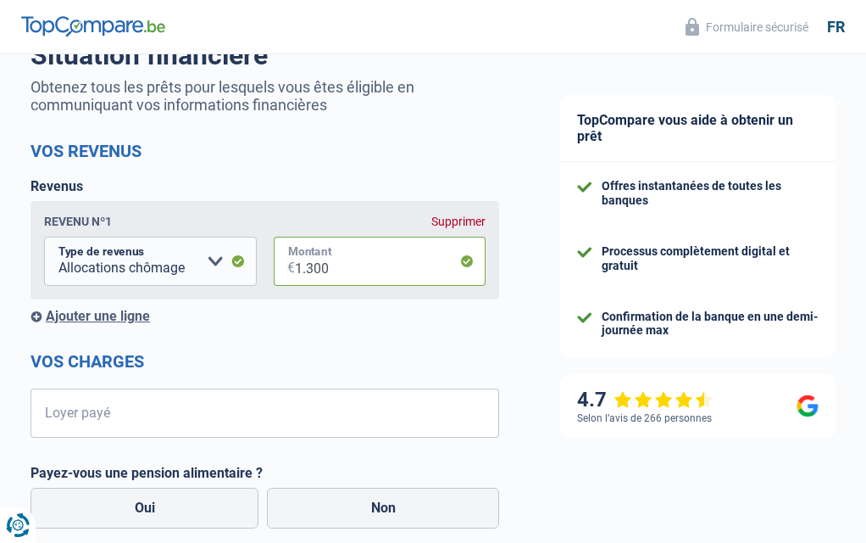
scroll to position [215, 0]
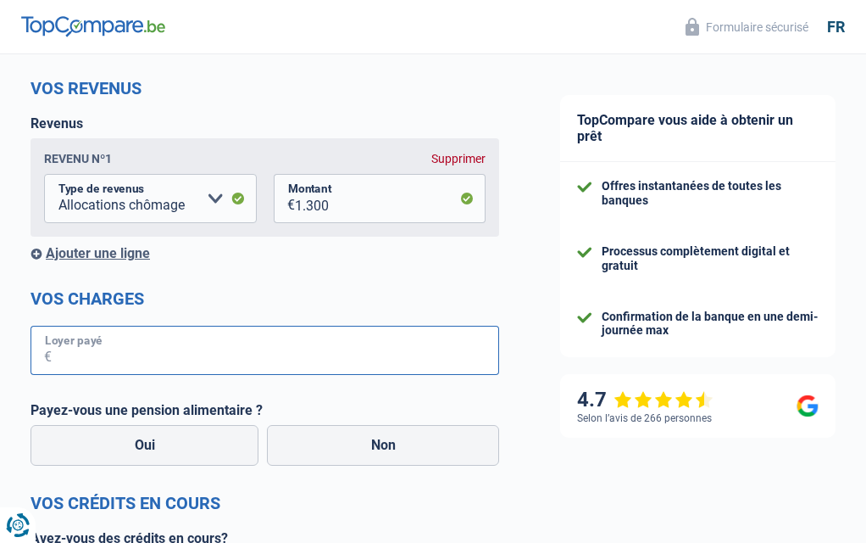
click at [85, 342] on input "Loyer payé" at bounding box center [276, 350] width 448 height 49
type input "3"
type input "4"
type input "350"
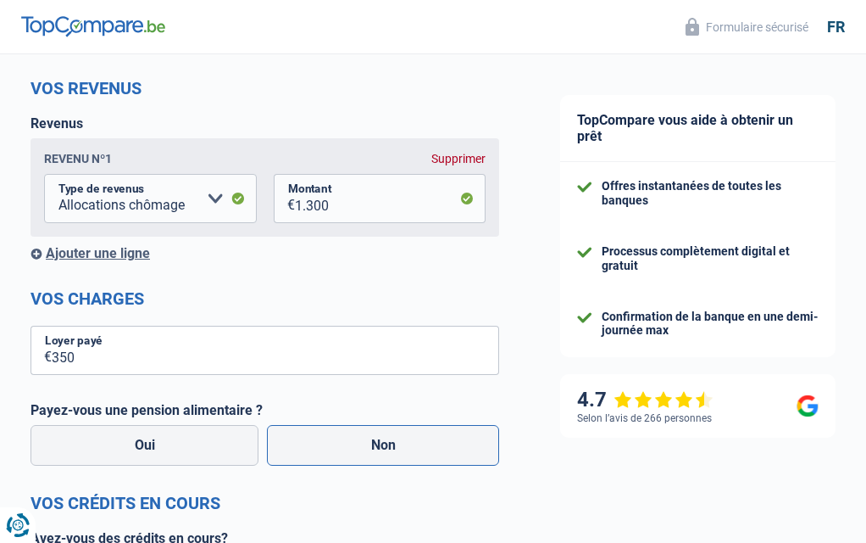
click at [306, 442] on label "Non" at bounding box center [383, 445] width 232 height 41
click at [306, 442] on input "Non" at bounding box center [383, 445] width 232 height 41
radio input "true"
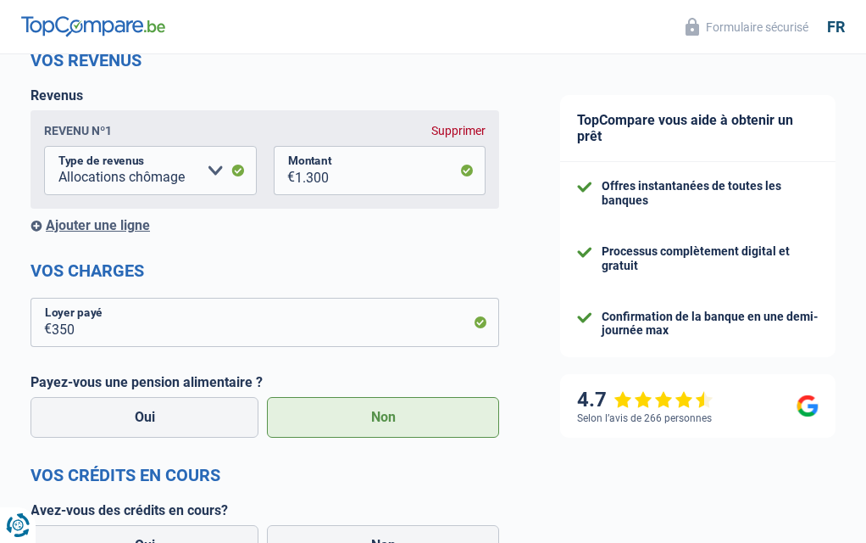
scroll to position [330, 0]
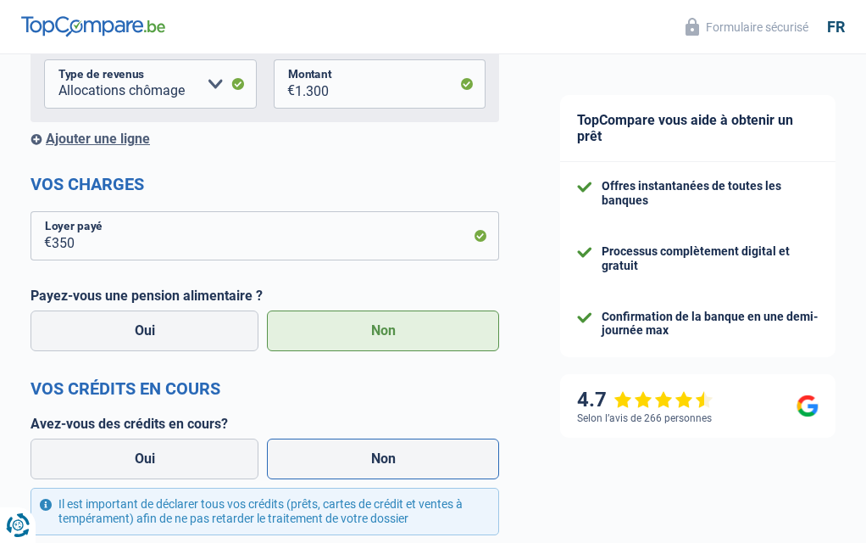
click at [303, 454] on label "Non" at bounding box center [383, 458] width 232 height 41
click at [303, 454] on input "Non" at bounding box center [383, 458] width 232 height 41
radio input "true"
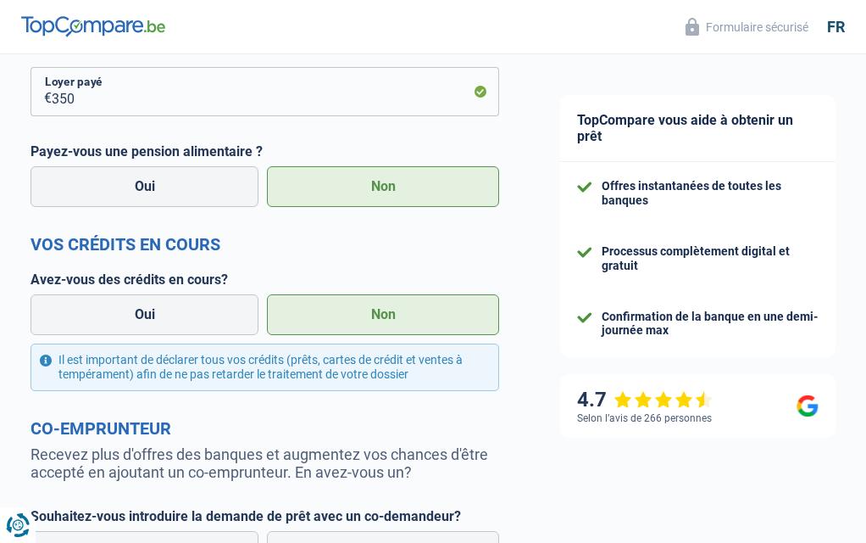
scroll to position [693, 0]
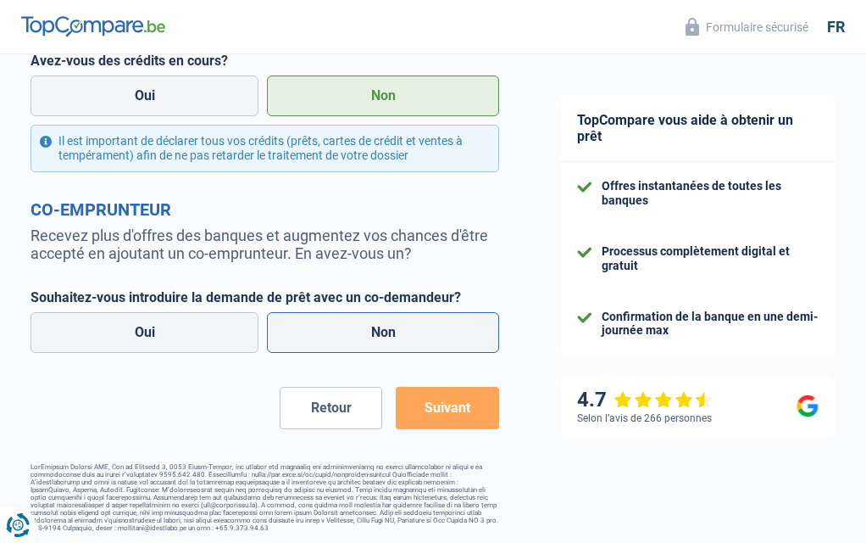
click at [416, 342] on label "Non" at bounding box center [383, 332] width 232 height 41
click at [416, 342] on input "Non" at bounding box center [383, 332] width 232 height 41
radio input "true"
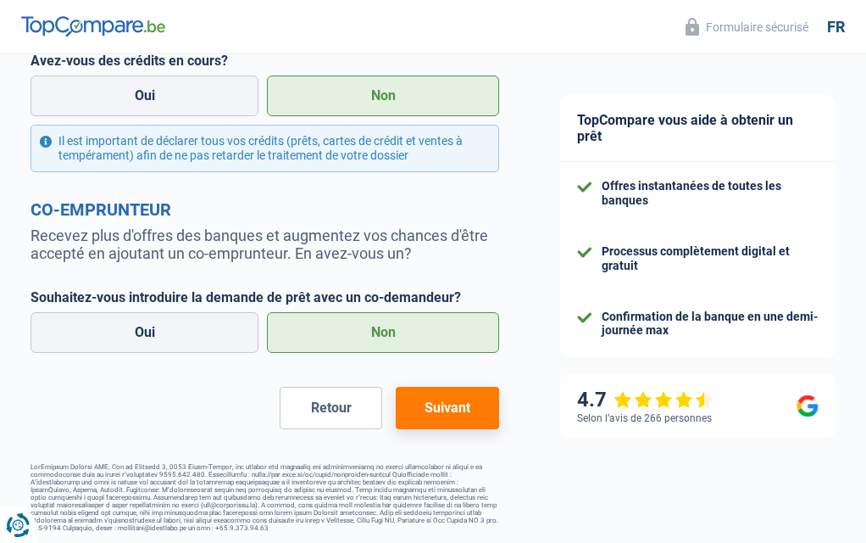
click at [423, 412] on button "Suivant" at bounding box center [447, 408] width 103 height 42
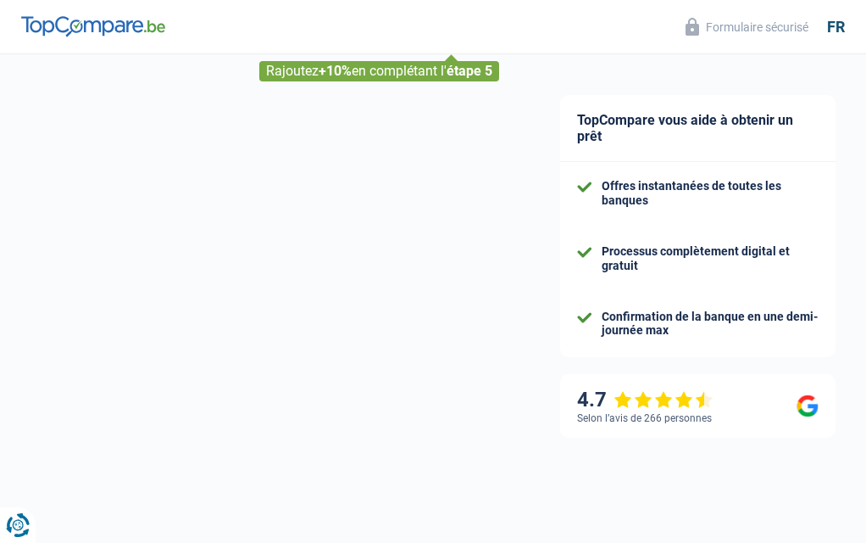
select select "60"
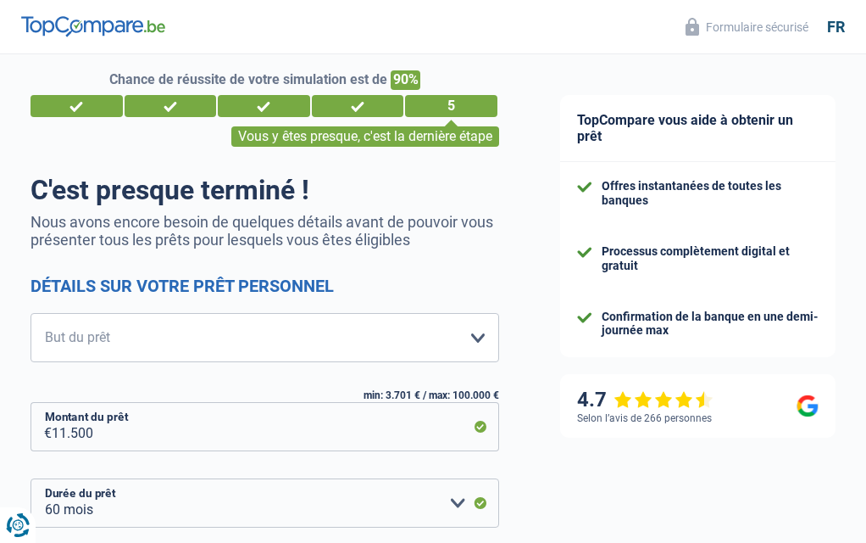
scroll to position [75, 0]
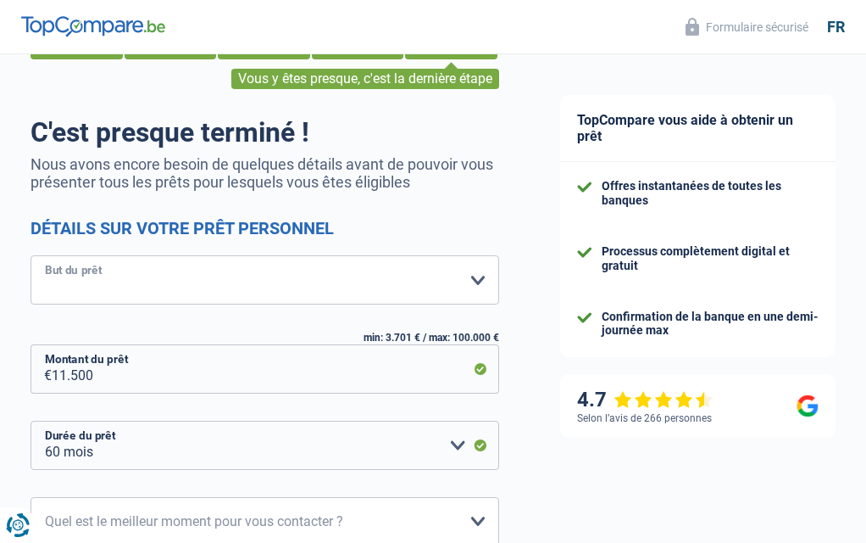
select select "movingOrInstallation"
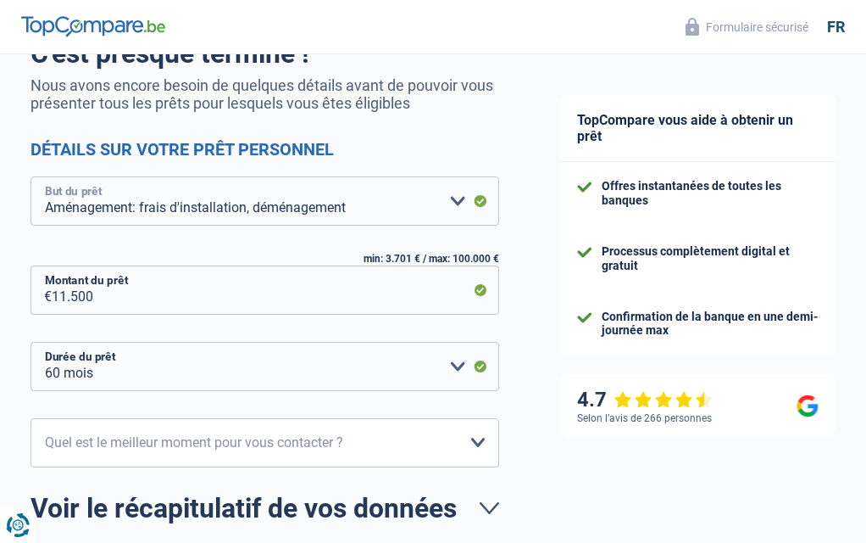
scroll to position [180, 0]
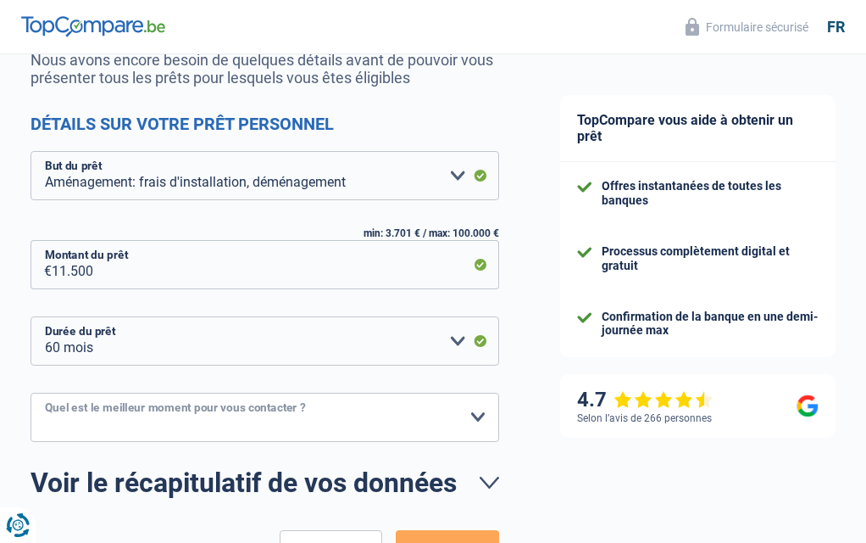
select select "12-14"
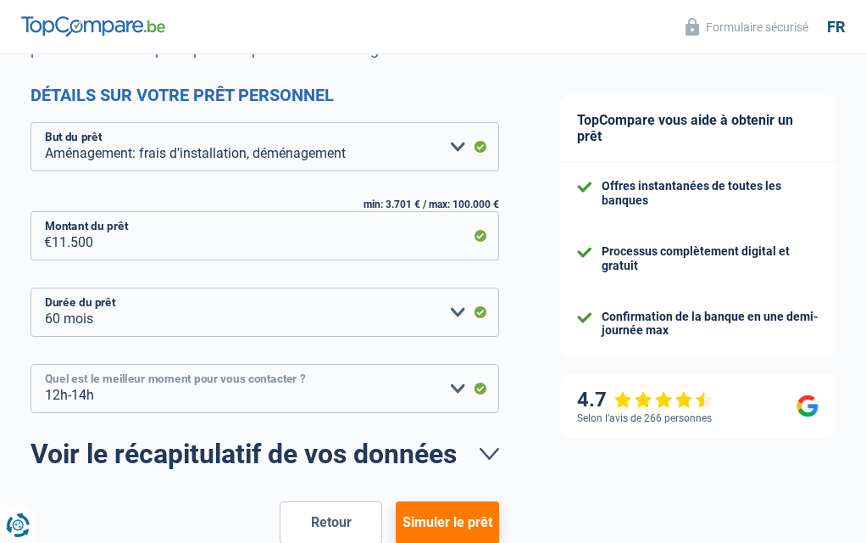
scroll to position [282, 0]
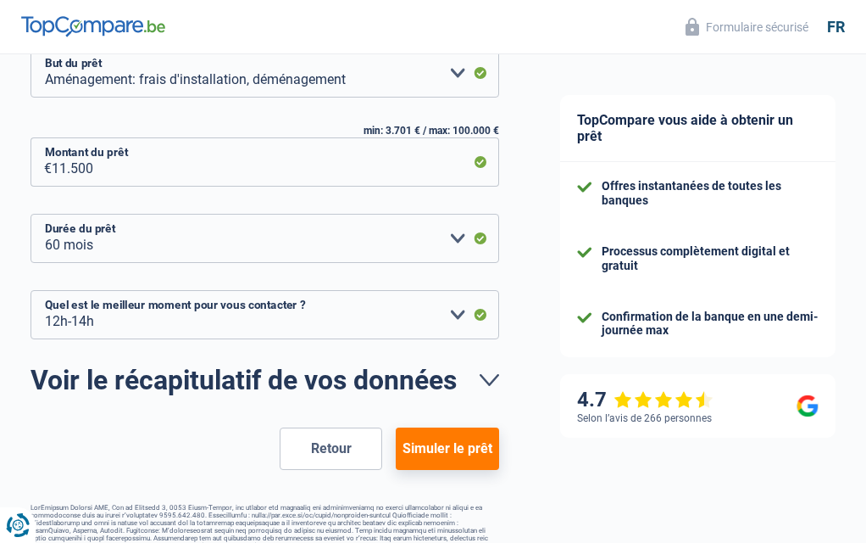
click at [434, 441] on button "Simuler le prêt" at bounding box center [447, 448] width 103 height 42
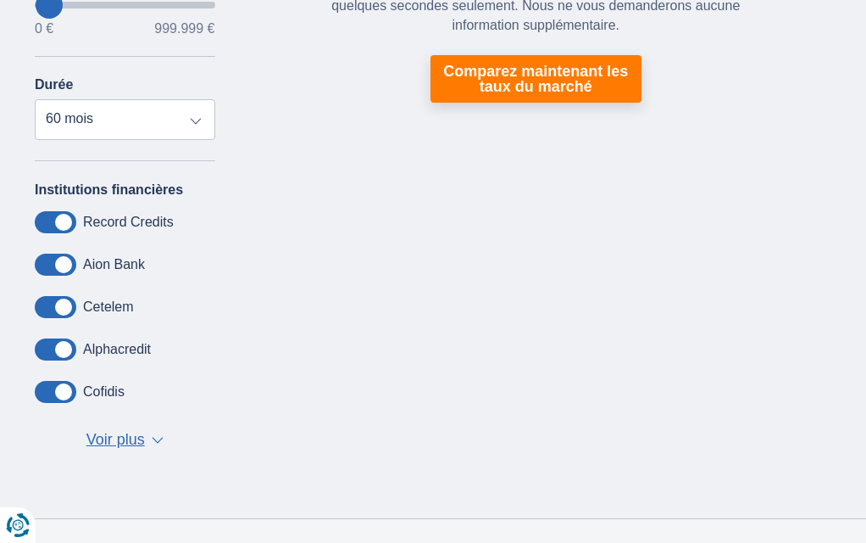
scroll to position [375, 0]
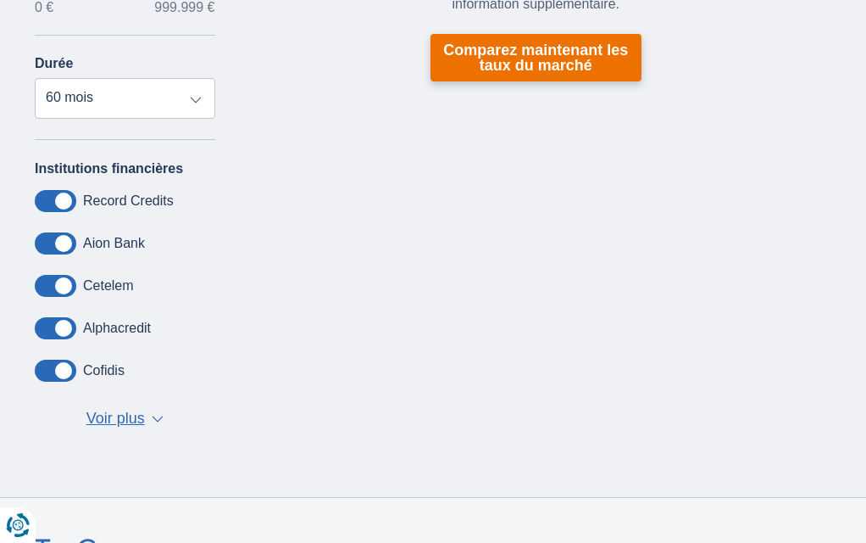
click at [522, 41] on link "Comparez maintenant les taux du marché" at bounding box center [536, 57] width 211 height 47
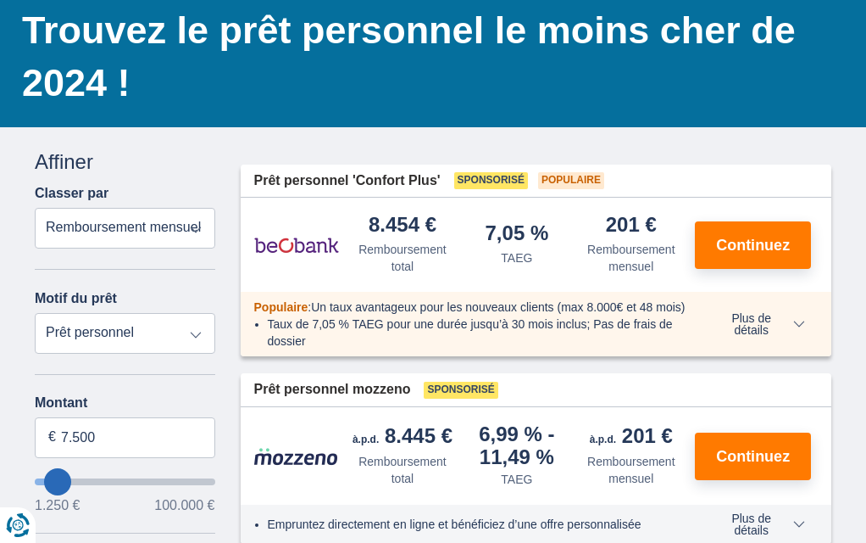
scroll to position [175, 0]
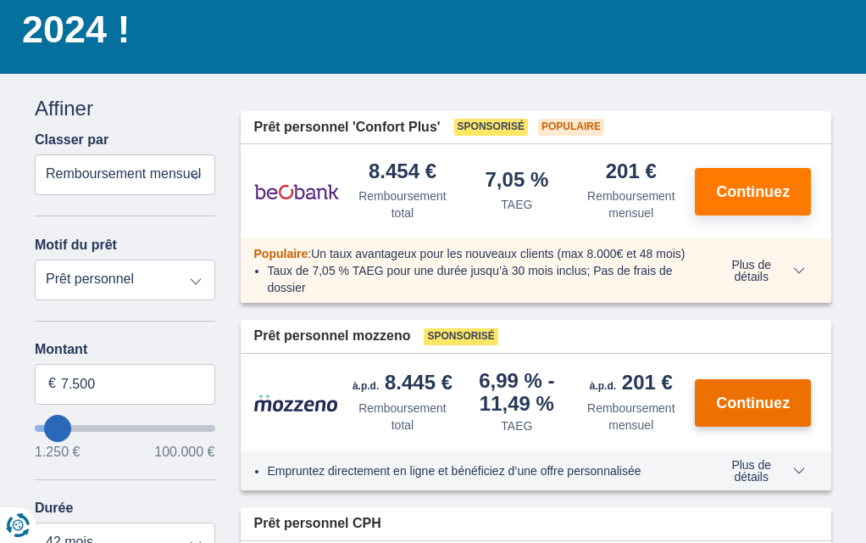
click at [742, 410] on span "Continuez" at bounding box center [753, 402] width 74 height 15
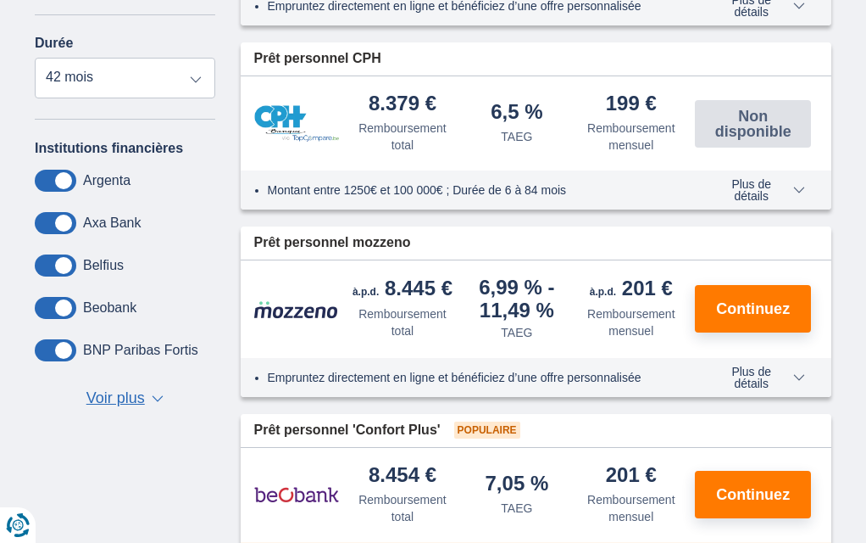
scroll to position [64, 0]
